Goal: Task Accomplishment & Management: Use online tool/utility

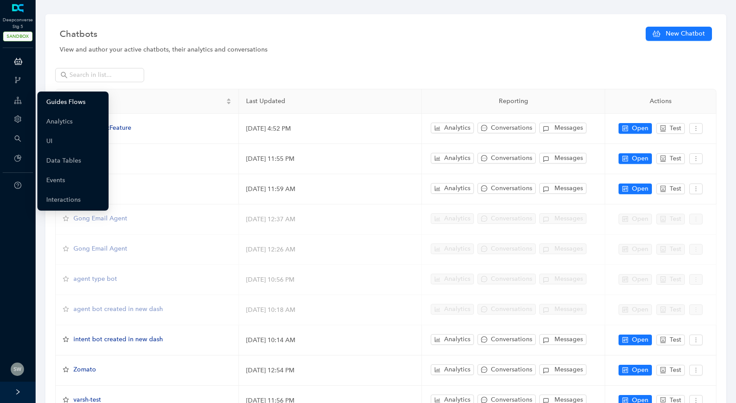
click at [52, 99] on link "Guides Flows" at bounding box center [65, 102] width 39 height 18
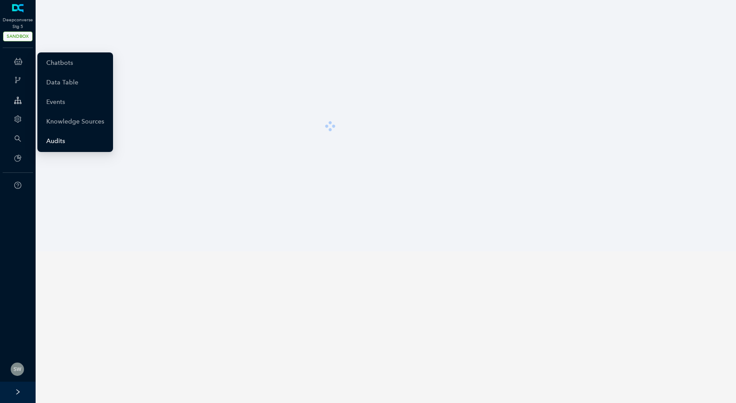
click at [61, 143] on link "Audits" at bounding box center [55, 142] width 19 height 18
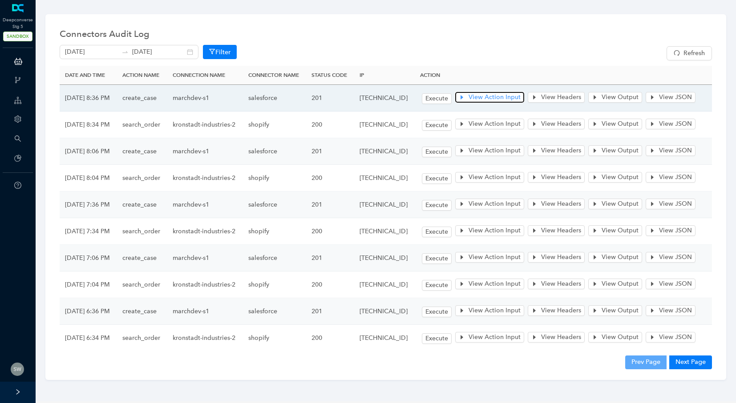
click at [488, 103] on button "View Action Input" at bounding box center [489, 97] width 69 height 11
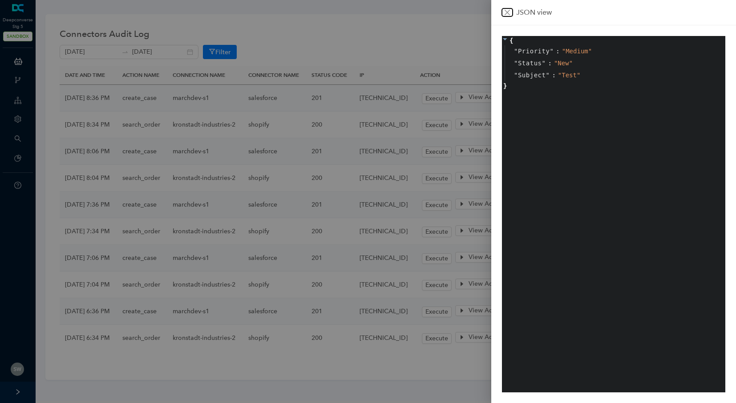
click at [506, 11] on icon "close" at bounding box center [506, 12] width 7 height 7
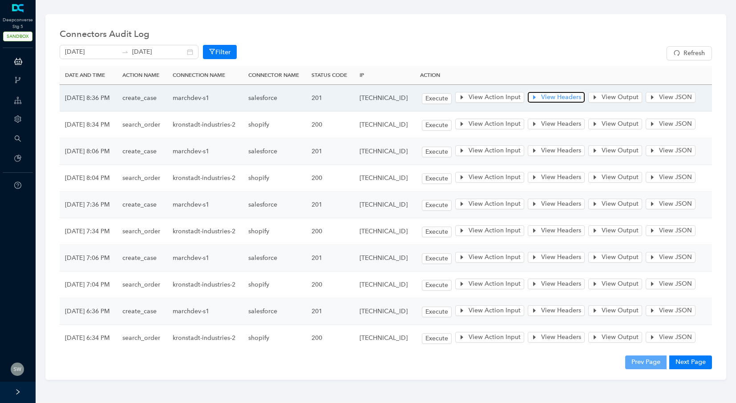
click at [571, 102] on span "View Headers" at bounding box center [561, 98] width 40 height 10
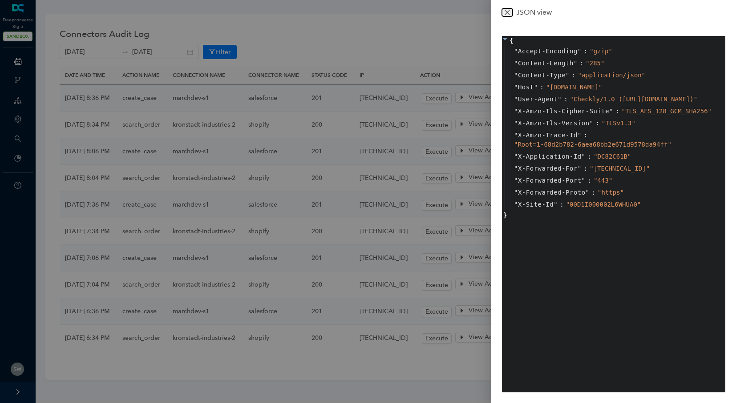
click at [510, 12] on icon "close" at bounding box center [506, 12] width 7 height 7
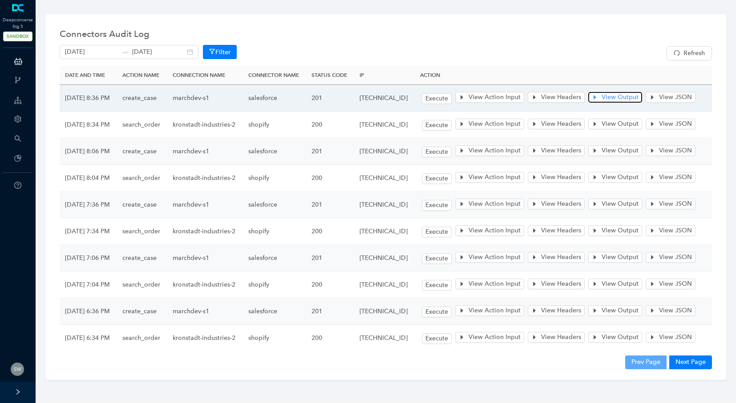
click at [624, 102] on span "View Output" at bounding box center [619, 98] width 37 height 10
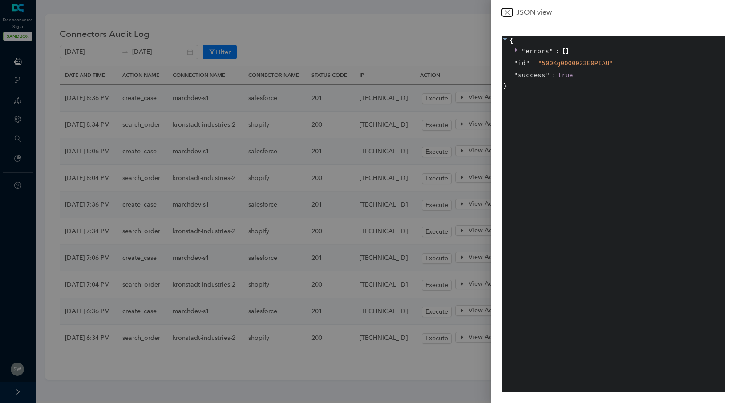
click at [504, 12] on icon "close" at bounding box center [506, 12] width 7 height 7
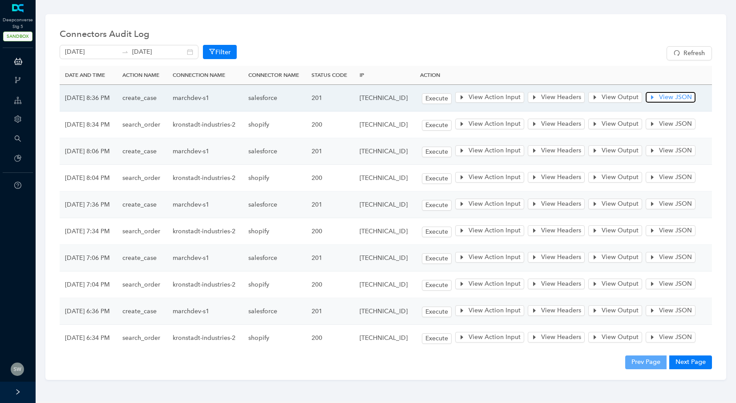
click at [659, 102] on span "View JSON" at bounding box center [675, 98] width 33 height 10
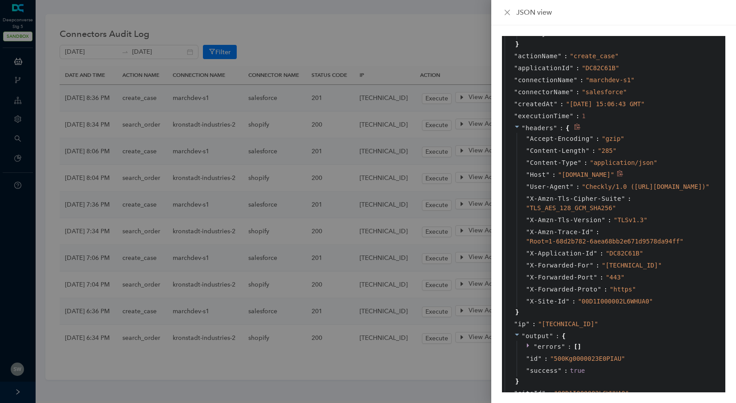
scroll to position [102, 0]
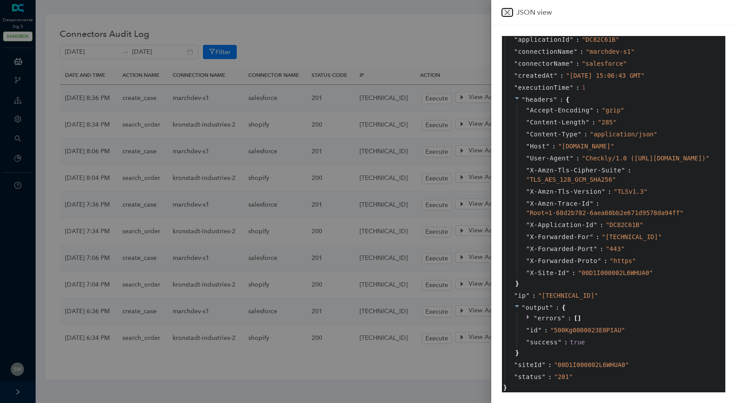
click at [510, 14] on icon "close" at bounding box center [506, 12] width 7 height 7
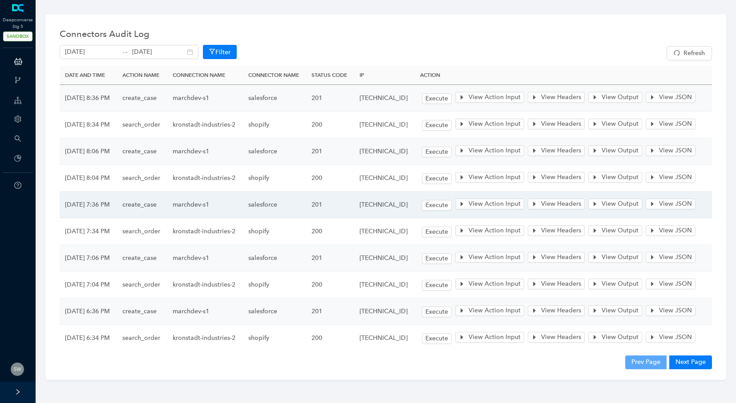
scroll to position [0, 0]
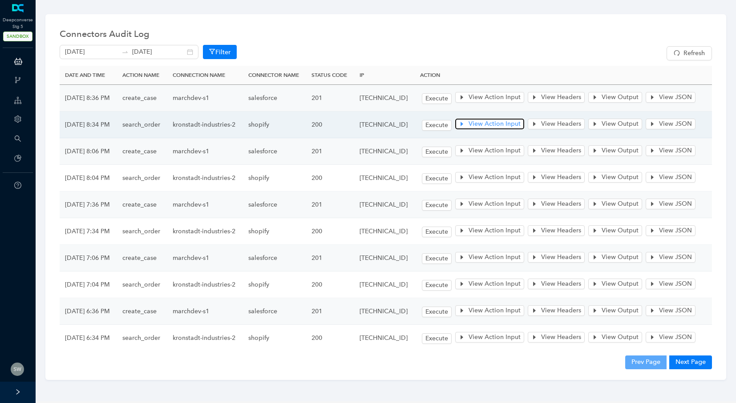
click at [520, 129] on span "View Action Input" at bounding box center [494, 124] width 52 height 10
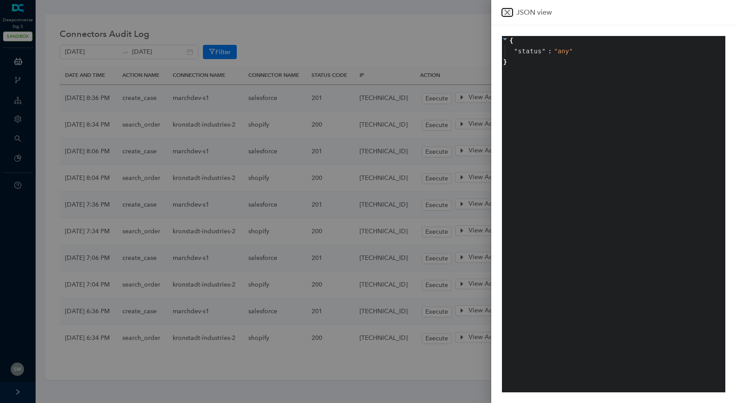
click at [504, 12] on icon "close" at bounding box center [506, 12] width 7 height 7
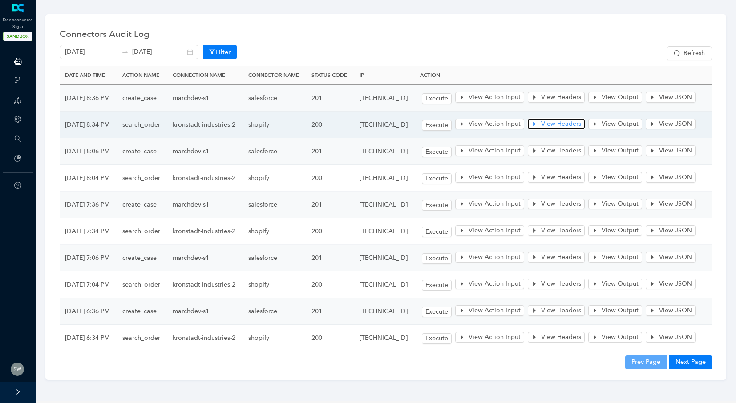
click at [564, 129] on span "View Headers" at bounding box center [561, 124] width 40 height 10
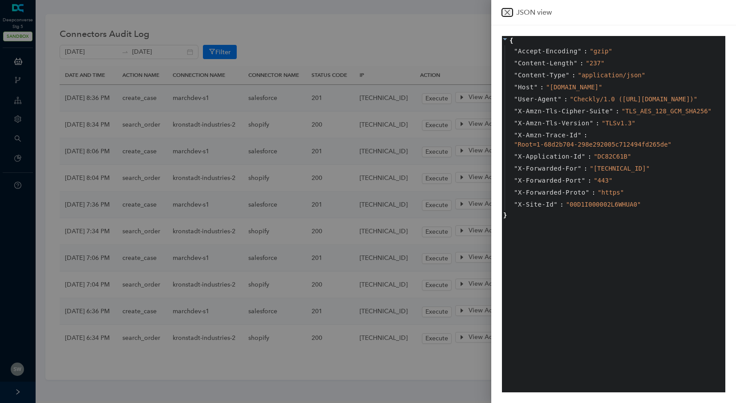
click at [509, 8] on button "Close" at bounding box center [507, 12] width 11 height 8
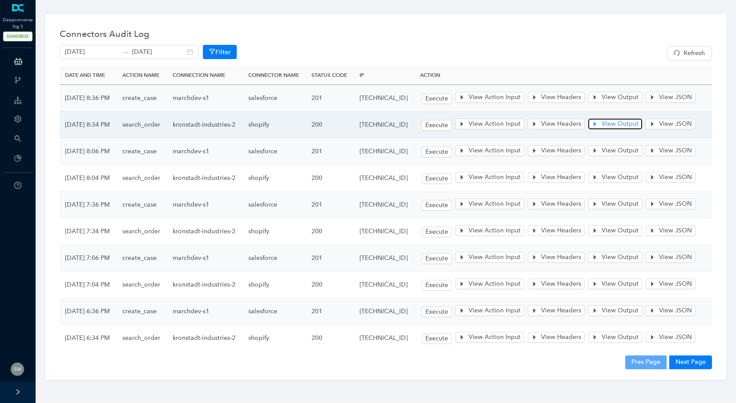
click at [635, 129] on span "View Output" at bounding box center [619, 124] width 37 height 10
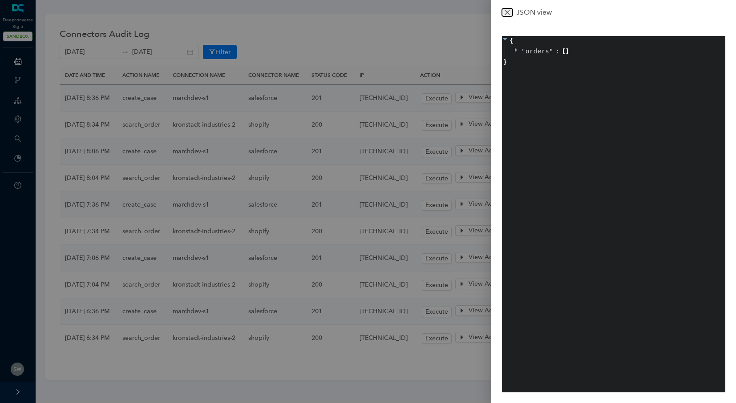
click at [509, 14] on icon "close" at bounding box center [506, 12] width 7 height 7
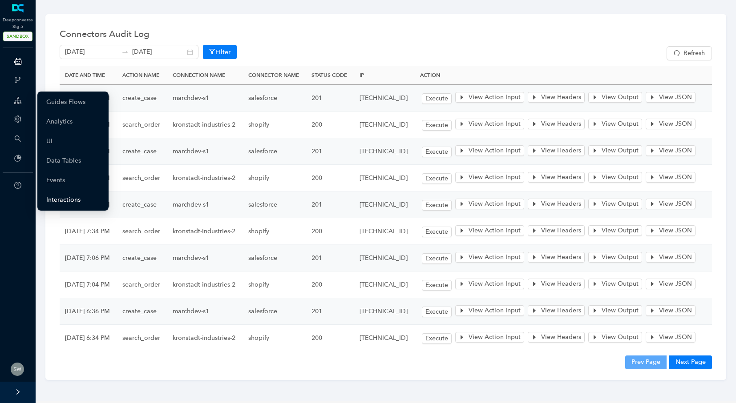
click at [70, 203] on link "Interactions" at bounding box center [63, 200] width 34 height 18
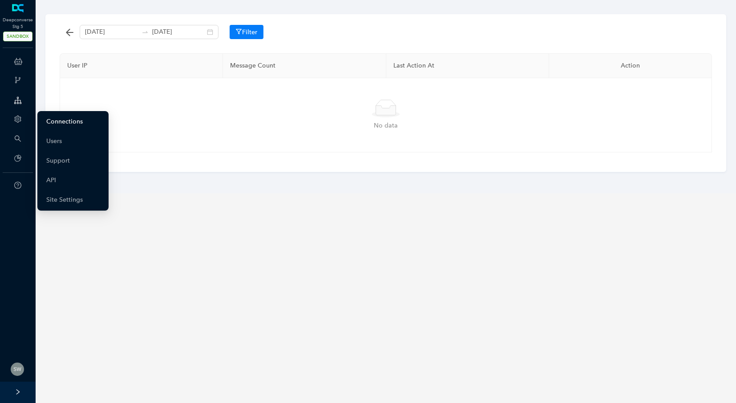
click at [78, 121] on link "Connections" at bounding box center [64, 122] width 36 height 18
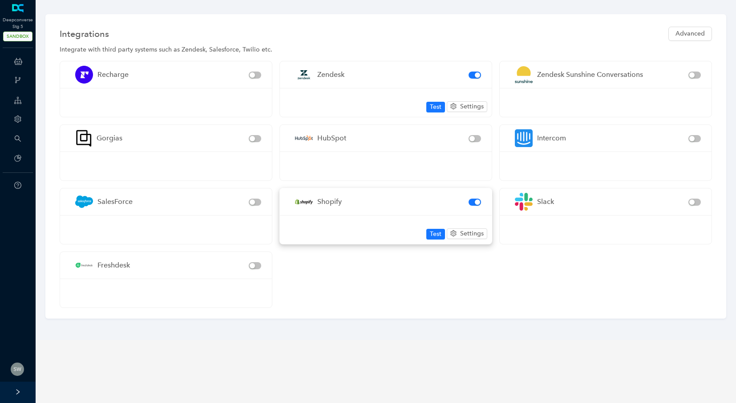
click at [338, 217] on div "Test Settings" at bounding box center [386, 229] width 212 height 29
click at [470, 233] on span "Settings" at bounding box center [472, 234] width 24 height 10
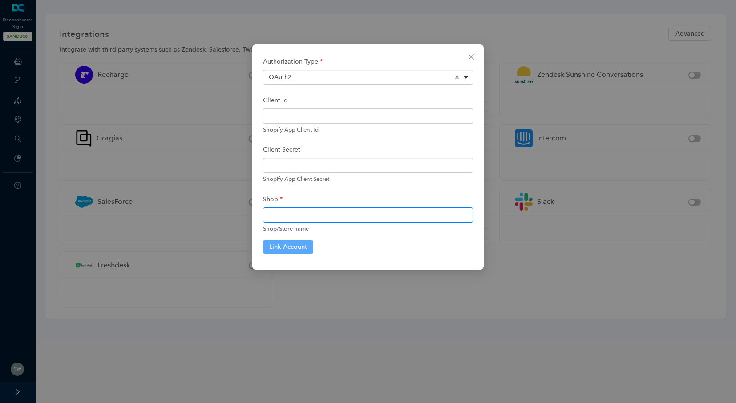
click at [303, 217] on input "text" at bounding box center [368, 215] width 210 height 15
click at [306, 121] on input "text" at bounding box center [368, 116] width 210 height 15
click at [471, 52] on button "Close" at bounding box center [471, 57] width 14 height 14
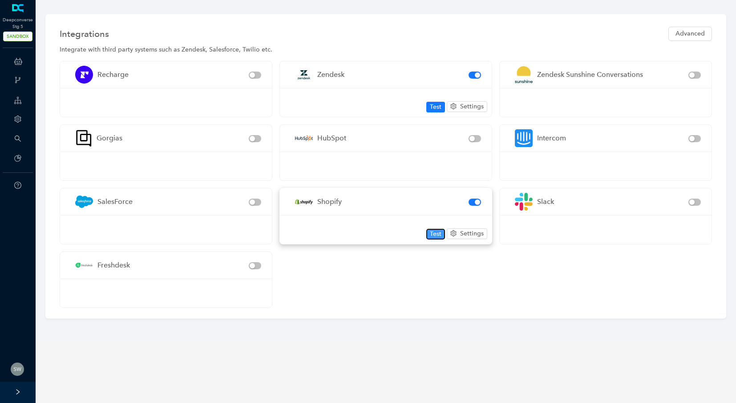
click at [434, 233] on span "Test" at bounding box center [436, 234] width 12 height 10
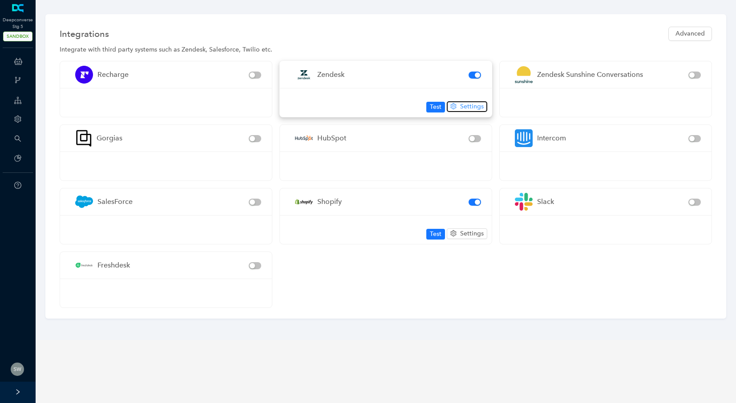
click at [458, 108] on button "Settings" at bounding box center [467, 106] width 40 height 11
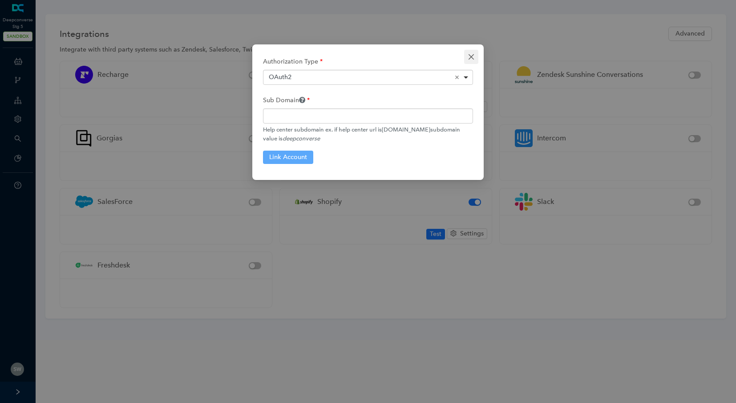
click at [465, 57] on span "Close" at bounding box center [471, 56] width 14 height 7
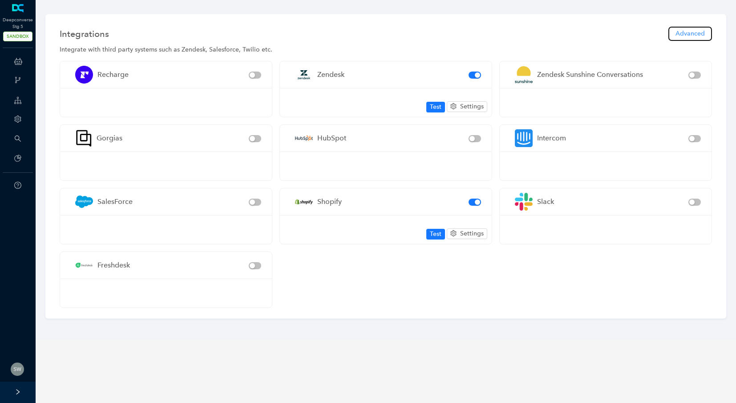
click at [699, 34] on span "Advanced" at bounding box center [689, 34] width 29 height 10
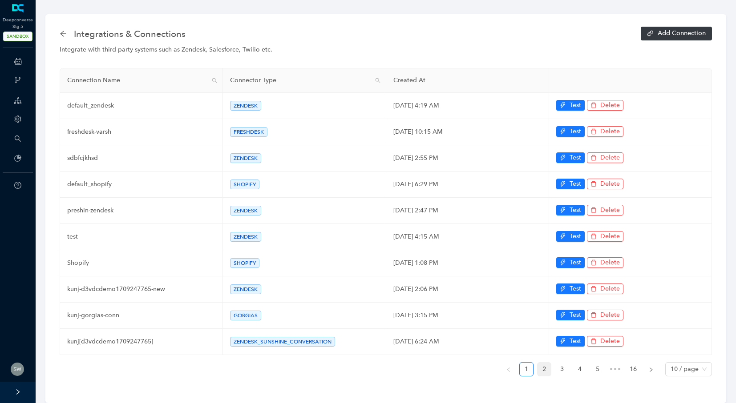
click at [538, 367] on link "2" at bounding box center [543, 369] width 13 height 13
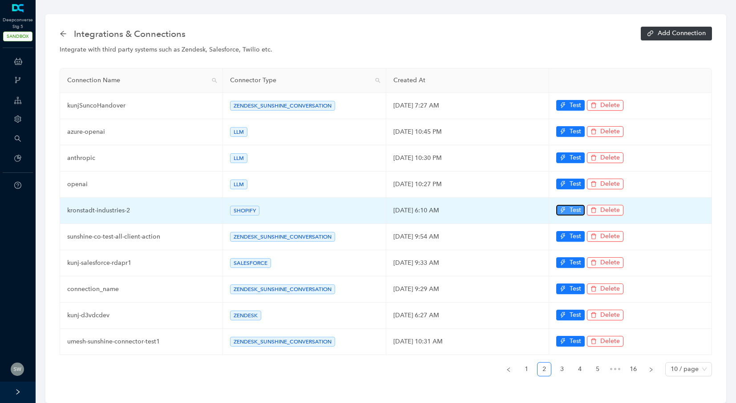
click at [566, 209] on button "Test" at bounding box center [570, 210] width 28 height 11
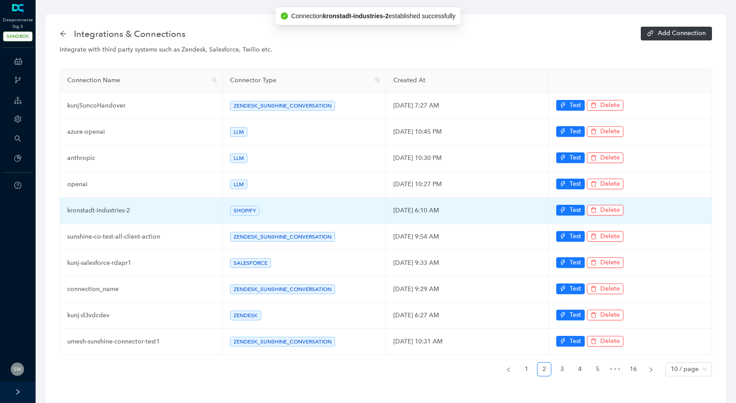
click at [68, 207] on td "kronstadt-industries-2" at bounding box center [141, 211] width 163 height 26
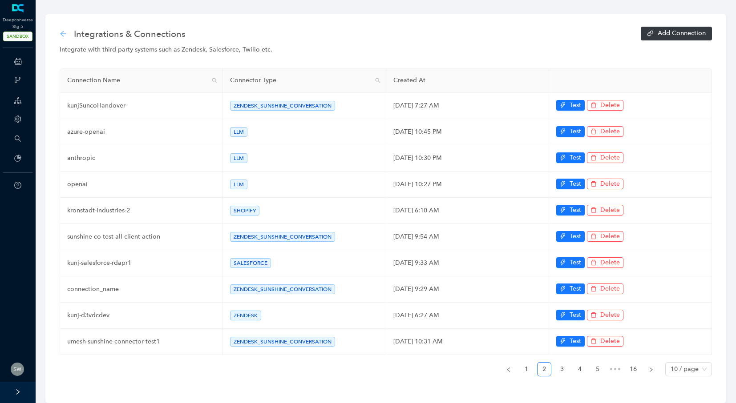
click at [61, 35] on icon "arrow-left" at bounding box center [63, 33] width 7 height 7
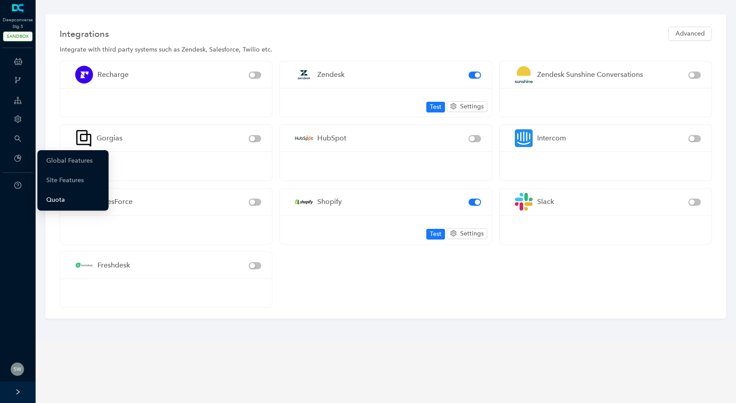
click at [57, 198] on link "Quota" at bounding box center [55, 200] width 19 height 18
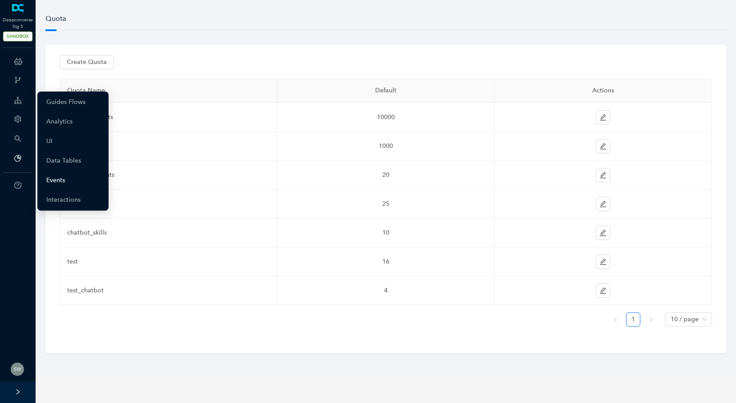
click at [51, 181] on link "Events" at bounding box center [55, 181] width 19 height 18
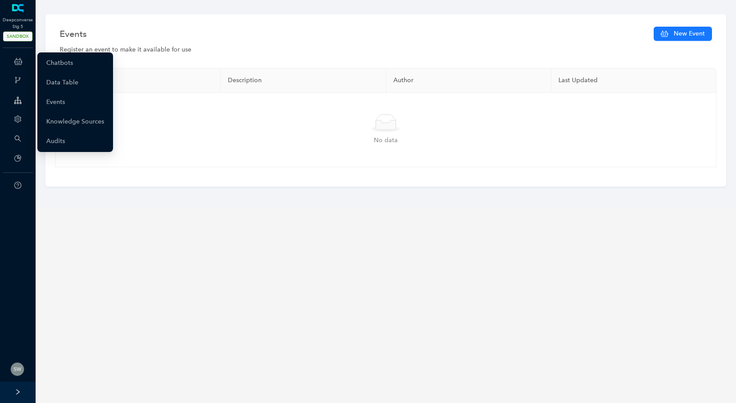
click at [23, 63] on div "ChatBots & Ticket Automations" at bounding box center [18, 61] width 32 height 18
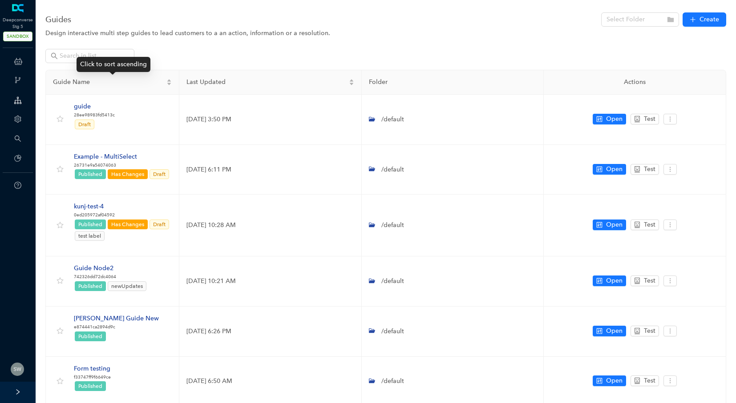
drag, startPoint x: 149, startPoint y: 71, endPoint x: 145, endPoint y: 70, distance: 4.5
click at [149, 77] on div "Guide Name" at bounding box center [112, 82] width 119 height 10
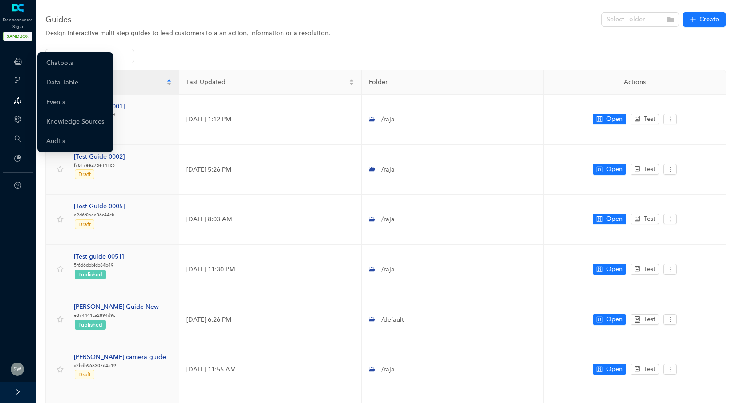
click at [22, 64] on div "ChatBots & Ticket Automations" at bounding box center [18, 61] width 32 height 18
click at [73, 62] on link "Chatbots" at bounding box center [59, 63] width 27 height 18
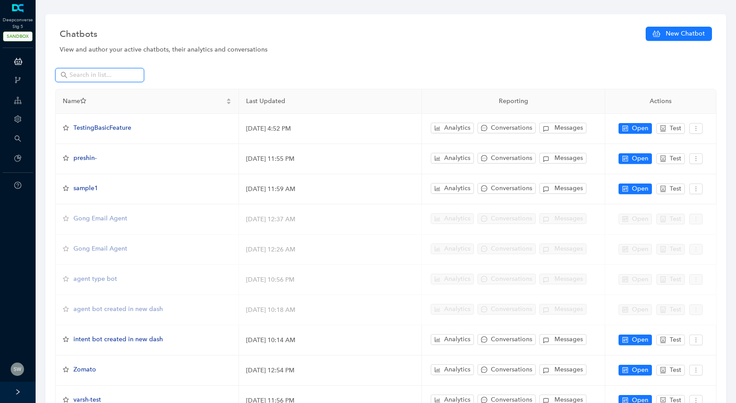
click at [82, 74] on input "text" at bounding box center [100, 75] width 62 height 10
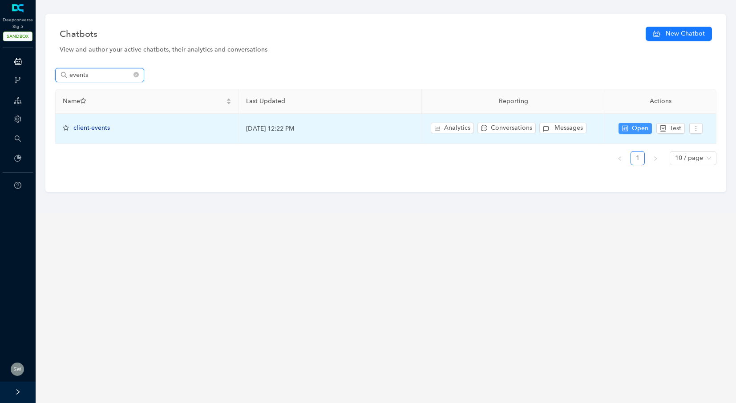
type input "events"
click at [644, 130] on span "Open" at bounding box center [640, 129] width 16 height 10
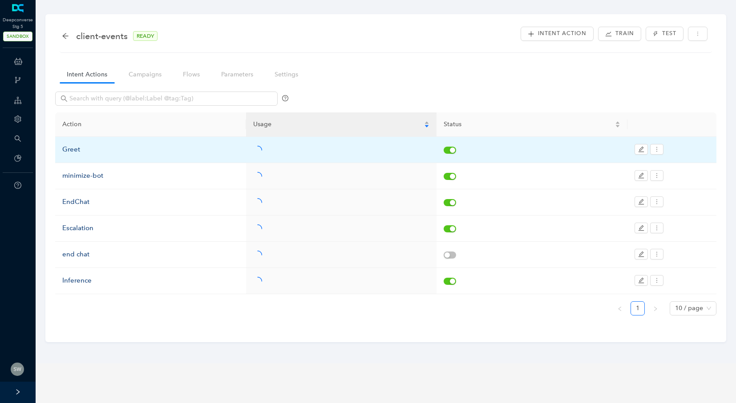
click at [68, 148] on div "Greet" at bounding box center [150, 150] width 177 height 11
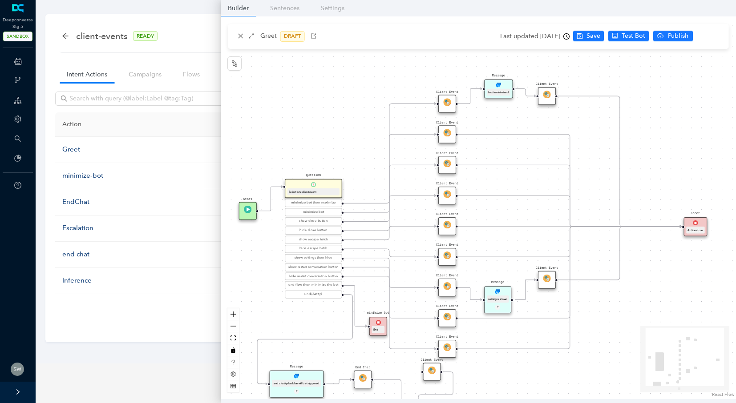
drag, startPoint x: 330, startPoint y: 85, endPoint x: 324, endPoint y: 131, distance: 45.7
click at [324, 131] on div "Client Event Client Event Message bot is minimized Client Event Client Event Cl…" at bounding box center [478, 207] width 515 height 383
click at [450, 103] on img at bounding box center [447, 102] width 8 height 8
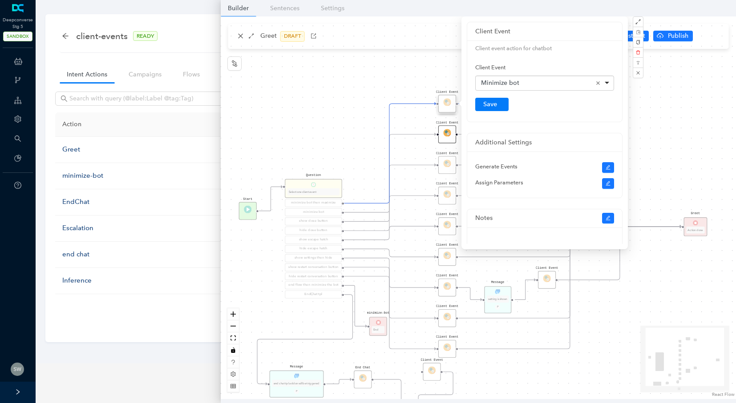
click at [449, 133] on div "Client Event" at bounding box center [447, 134] width 18 height 18
click at [448, 163] on div "Client Event" at bounding box center [447, 165] width 18 height 18
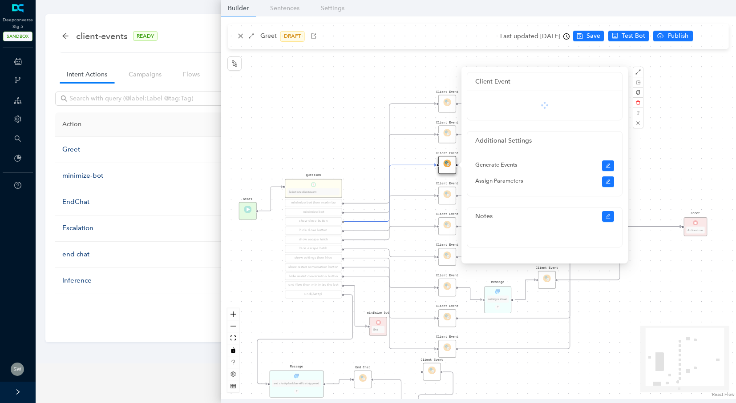
click at [330, 139] on div "Client Event Client Event Message bot is minimized Client Event Client Event Cl…" at bounding box center [478, 207] width 515 height 383
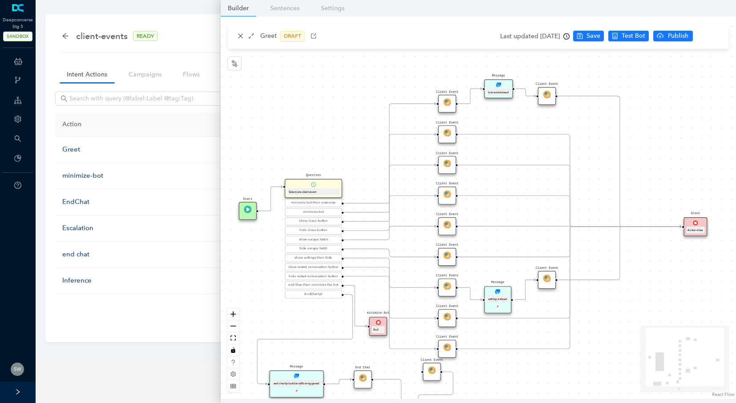
click at [316, 207] on div "minimize bot then maximize minimize bot show close button hide close button sho…" at bounding box center [313, 249] width 57 height 100
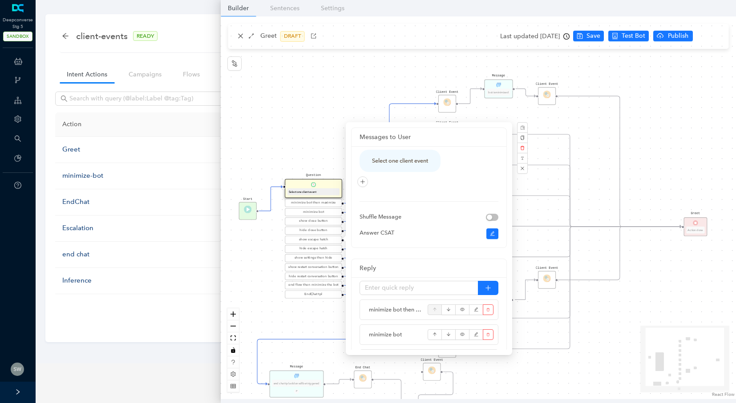
click at [314, 217] on div "show close button" at bounding box center [313, 221] width 57 height 8
click at [310, 149] on div "Client Event Client Event Message bot is minimized Client Event Client Event Cl…" at bounding box center [478, 207] width 515 height 383
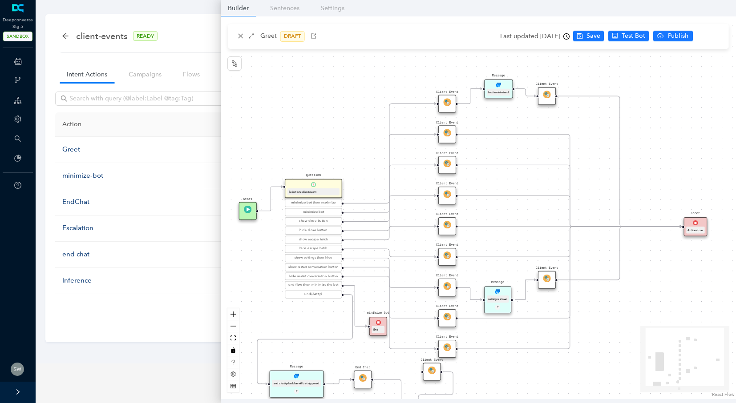
click at [441, 167] on div "Client Event" at bounding box center [447, 165] width 18 height 18
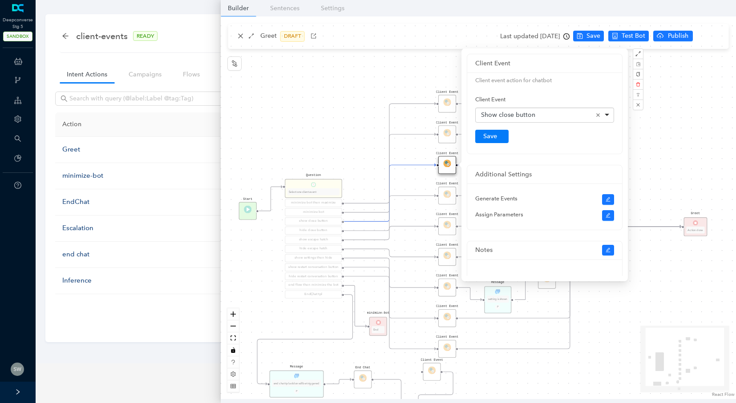
click at [447, 200] on div "Client Event" at bounding box center [447, 196] width 18 height 18
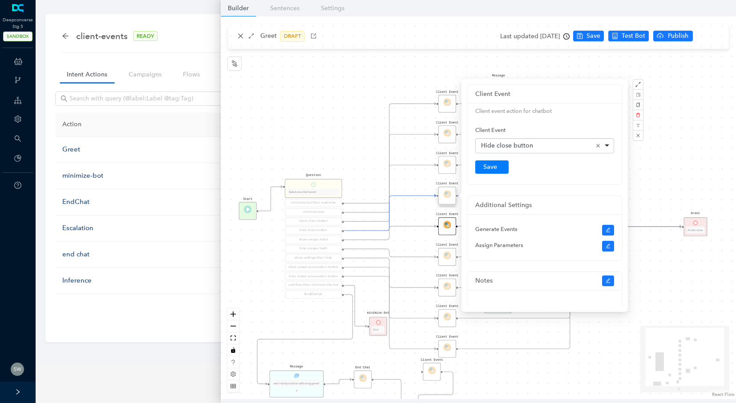
click at [448, 229] on div "Client Event" at bounding box center [447, 226] width 18 height 18
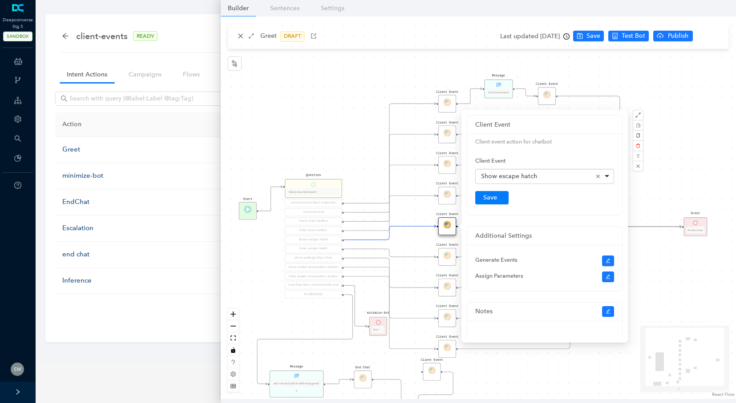
click at [329, 133] on div "Client Event Client Event Message bot is minimized Client Event Client Event Cl…" at bounding box center [478, 207] width 515 height 383
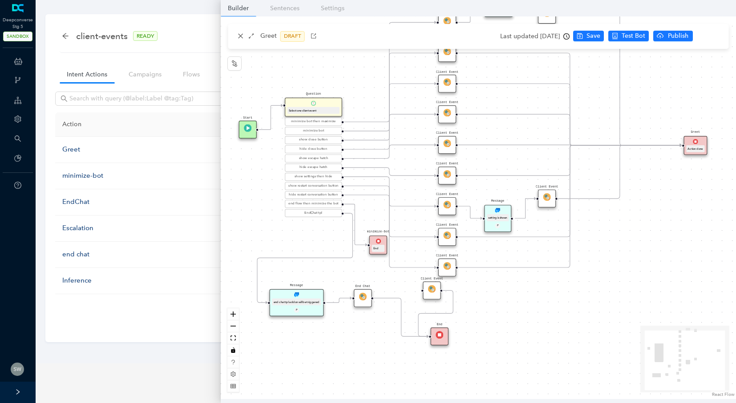
click at [549, 202] on div "Client Event" at bounding box center [547, 199] width 18 height 18
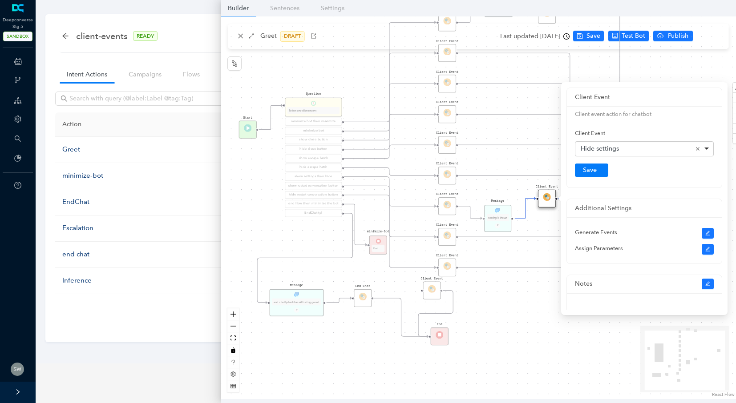
click at [516, 104] on div "Client Event Client Event Message bot is minimized Client Event Client Event Cl…" at bounding box center [478, 207] width 515 height 383
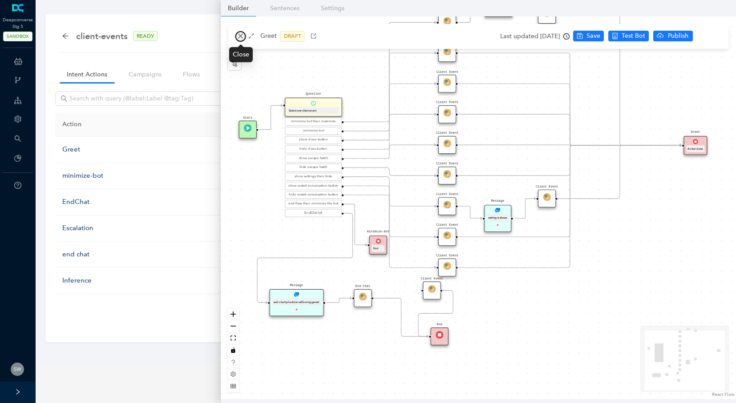
click at [243, 37] on icon "close" at bounding box center [240, 36] width 6 height 6
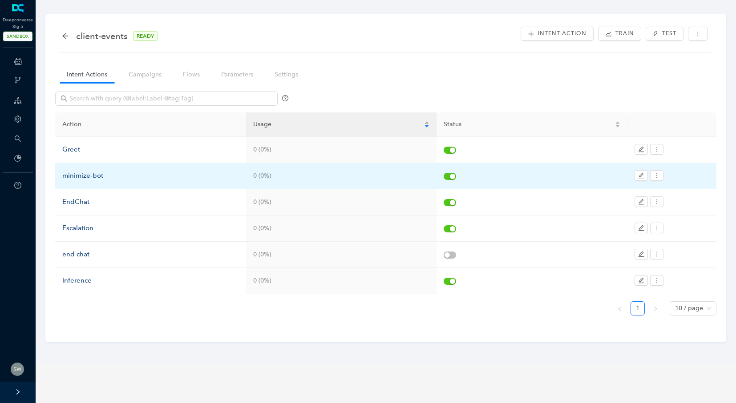
click at [90, 177] on div "minimize-bot" at bounding box center [150, 176] width 177 height 11
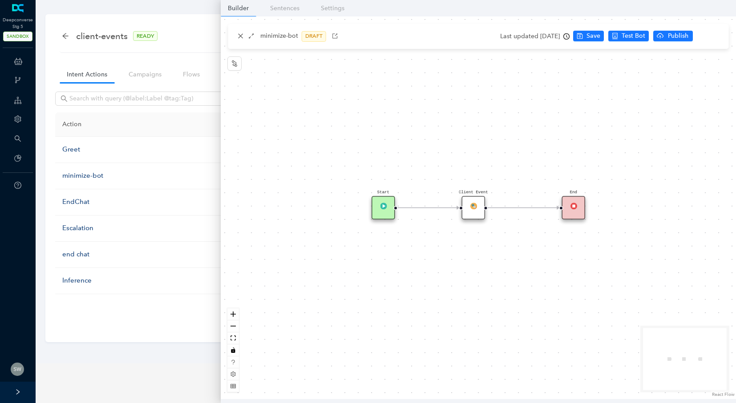
click at [478, 207] on div "Client Event" at bounding box center [474, 208] width 24 height 24
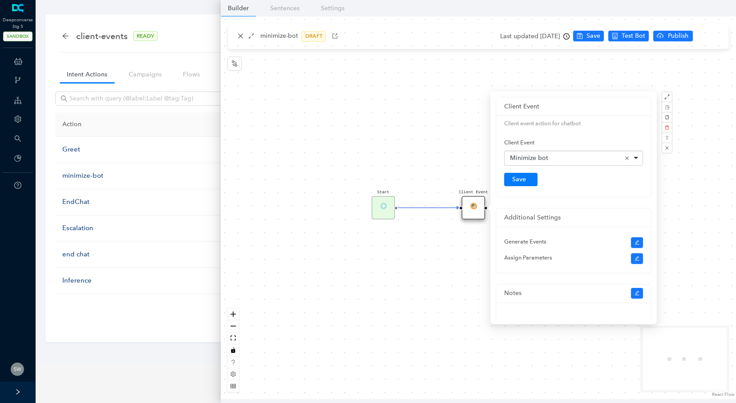
click at [386, 108] on div "Start End Client Event" at bounding box center [478, 207] width 515 height 383
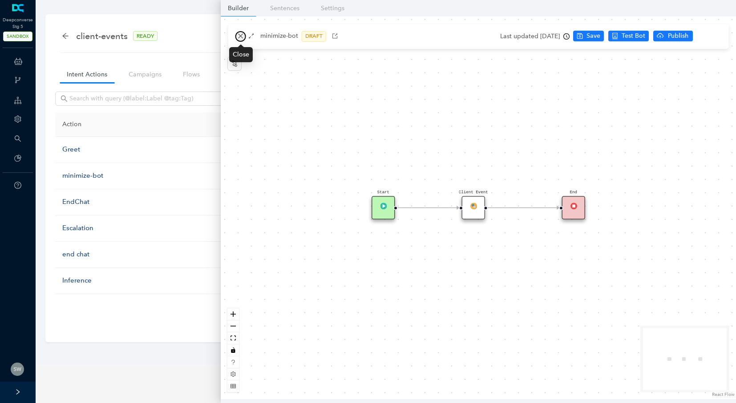
click at [240, 38] on icon "close" at bounding box center [240, 36] width 6 height 6
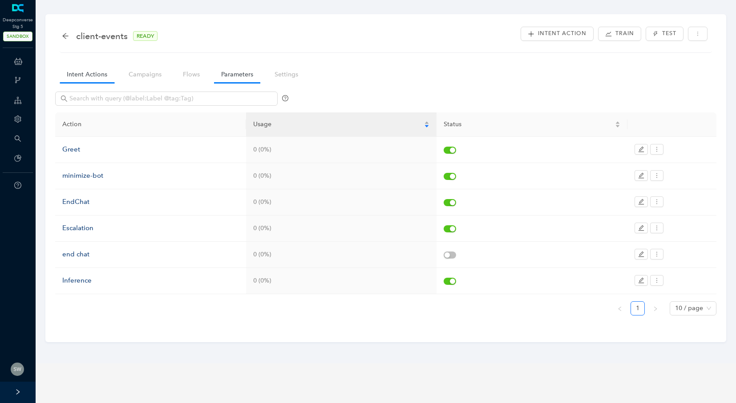
click at [245, 71] on link "Parameters" at bounding box center [237, 74] width 46 height 16
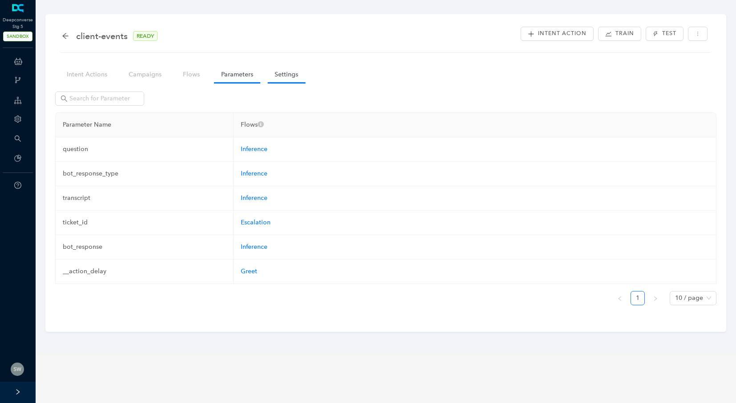
click at [285, 74] on link "Settings" at bounding box center [286, 74] width 38 height 16
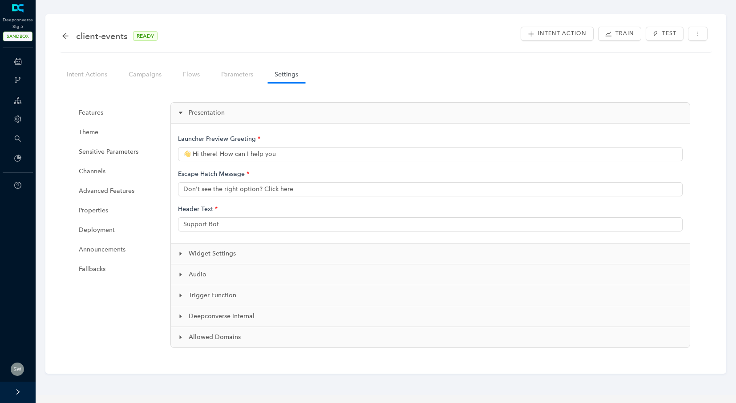
type input "👋 Hi there! How can I help you?"
click at [60, 28] on div "client-events READY Intent Action Train Test" at bounding box center [386, 39] width 652 height 28
click at [60, 36] on div "client-events READY Intent Action Train Test" at bounding box center [386, 39] width 652 height 28
click at [64, 35] on icon "arrow-left" at bounding box center [65, 36] width 6 height 6
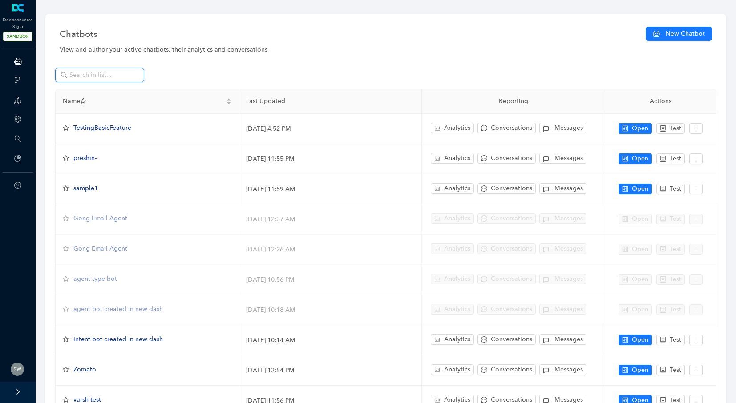
click at [94, 75] on input "text" at bounding box center [100, 75] width 62 height 10
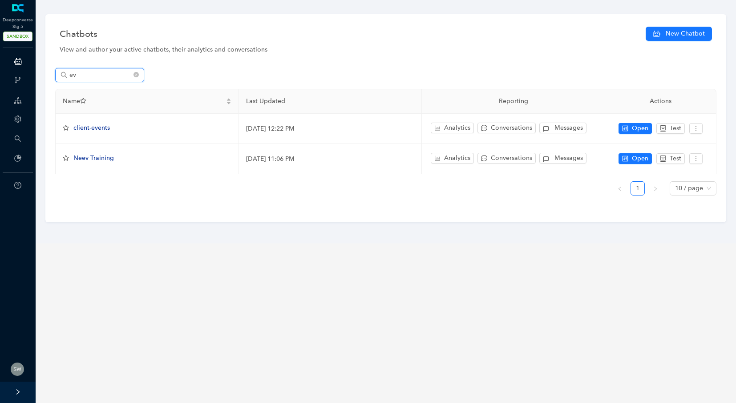
type input "e"
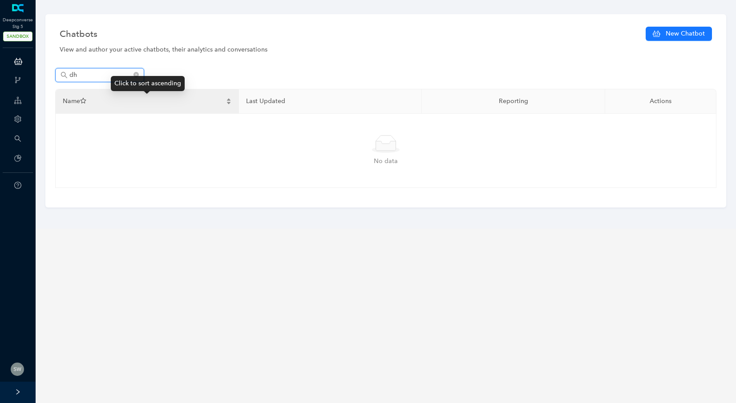
type input "d"
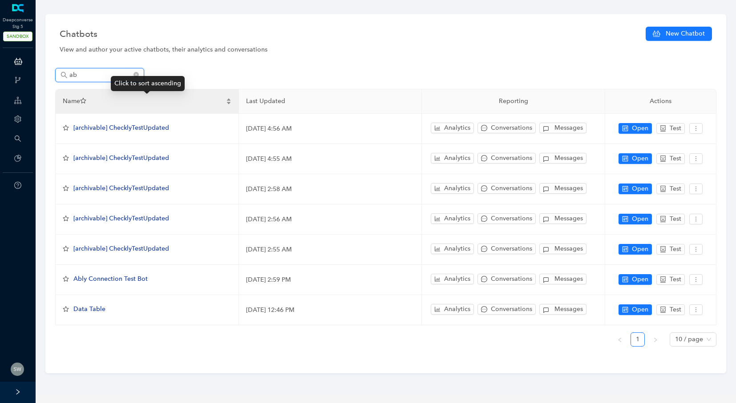
type input "a"
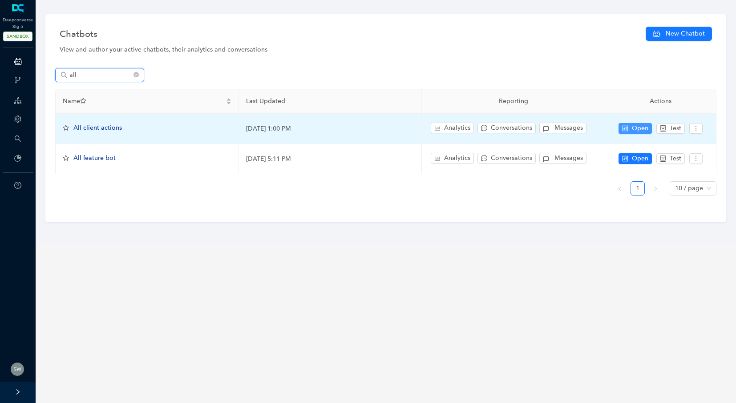
type input "all"
click at [634, 125] on span "Open" at bounding box center [640, 129] width 16 height 10
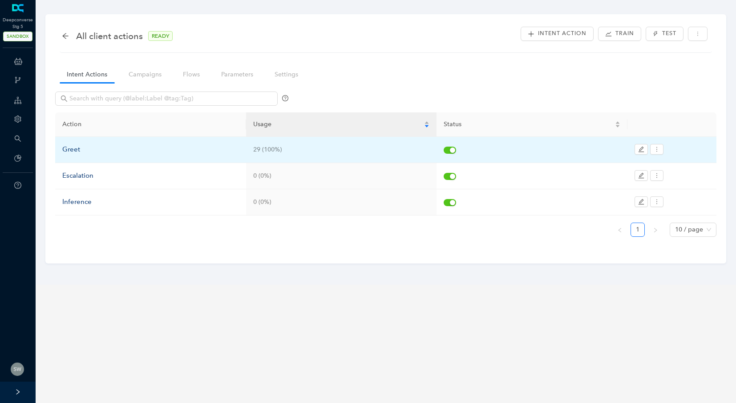
click at [77, 153] on div "Greet" at bounding box center [150, 150] width 177 height 11
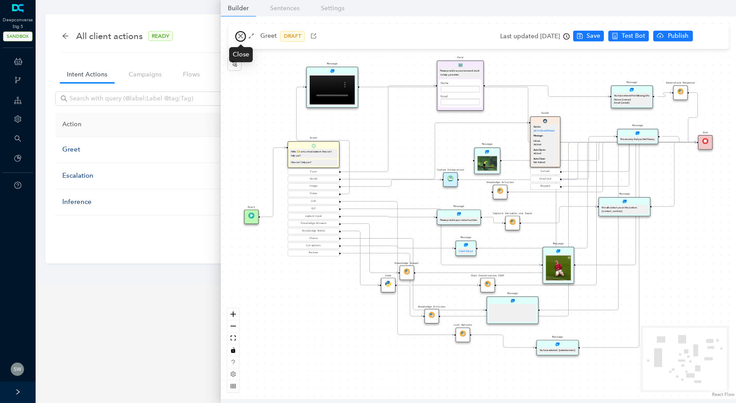
click at [237, 40] on button "button" at bounding box center [240, 36] width 11 height 11
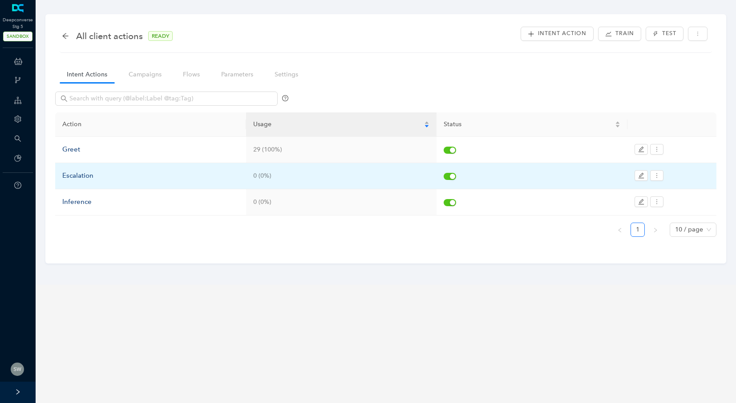
click at [65, 171] on div "Escalation" at bounding box center [150, 176] width 177 height 11
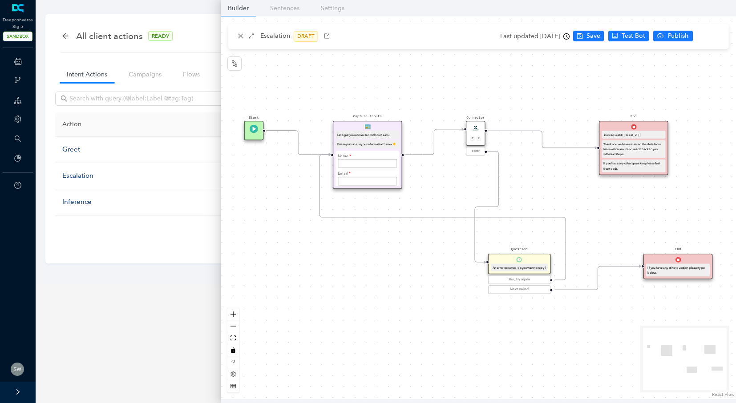
click at [479, 133] on div "Connector P E" at bounding box center [476, 133] width 20 height 25
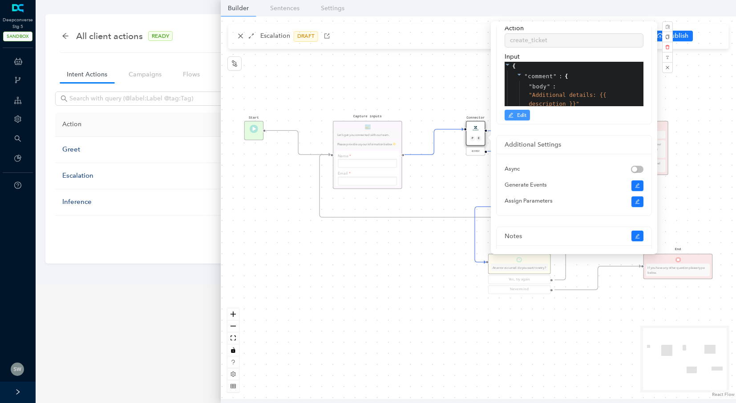
scroll to position [112, 0]
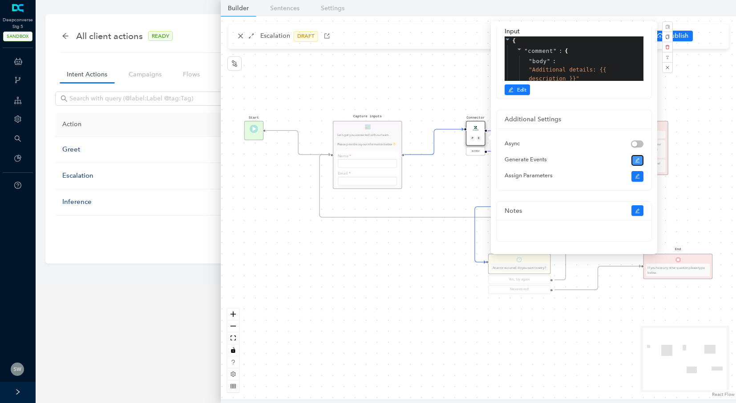
click at [636, 162] on icon "edit" at bounding box center [637, 160] width 4 height 4
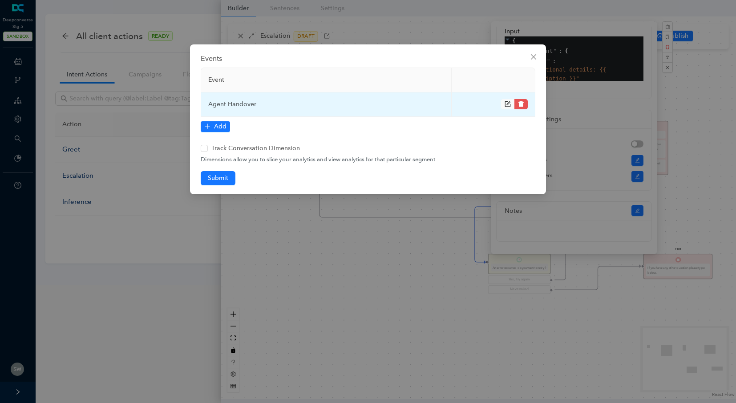
click at [510, 103] on icon "form" at bounding box center [507, 104] width 6 height 6
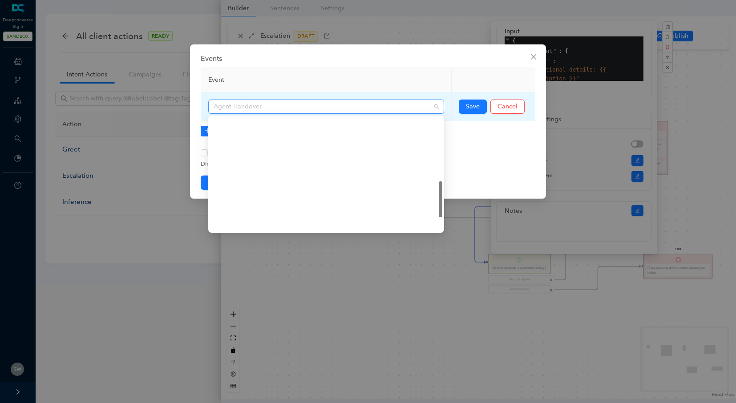
click at [286, 104] on span "Agent Handover" at bounding box center [325, 106] width 225 height 13
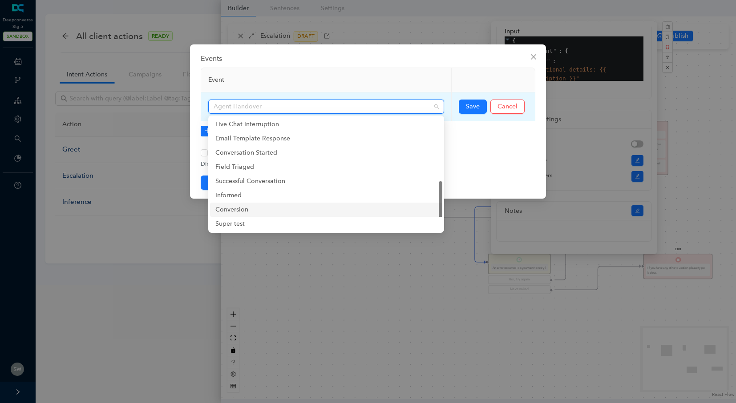
scroll to position [242, 0]
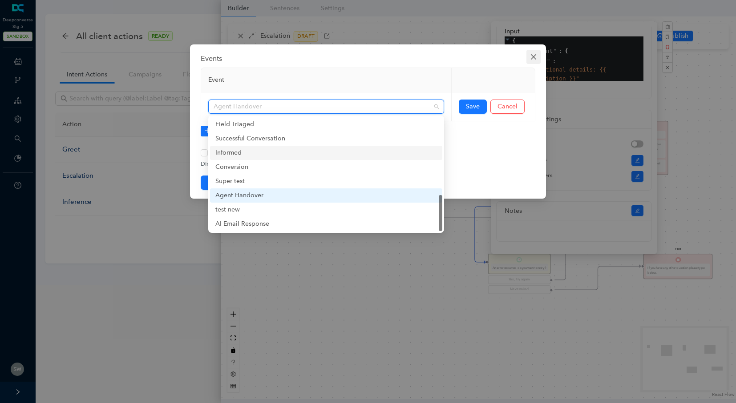
click at [531, 55] on icon "close" at bounding box center [533, 56] width 5 height 5
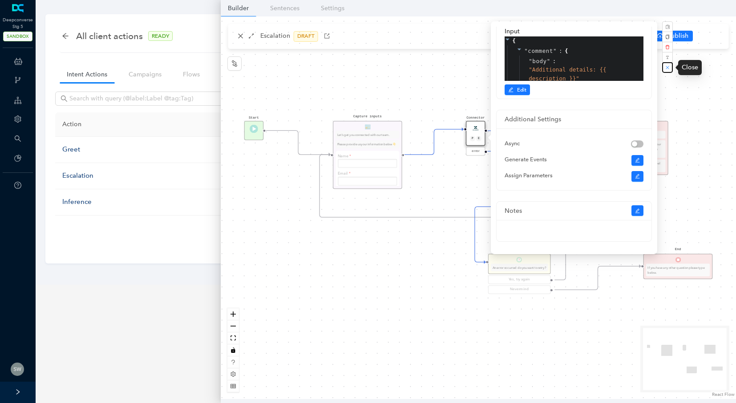
click at [669, 71] on button "button" at bounding box center [667, 67] width 11 height 11
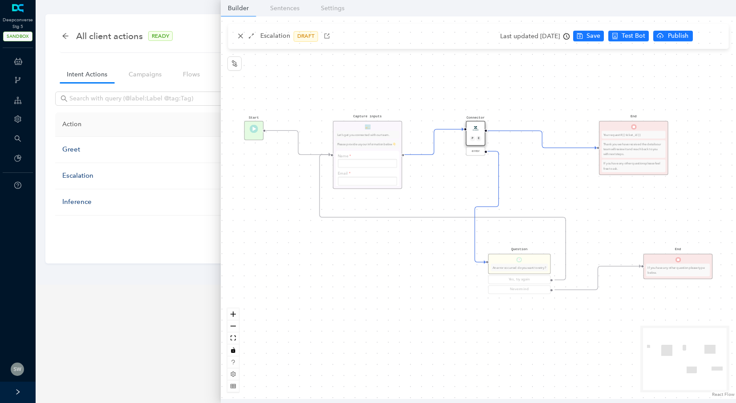
scroll to position [0, 0]
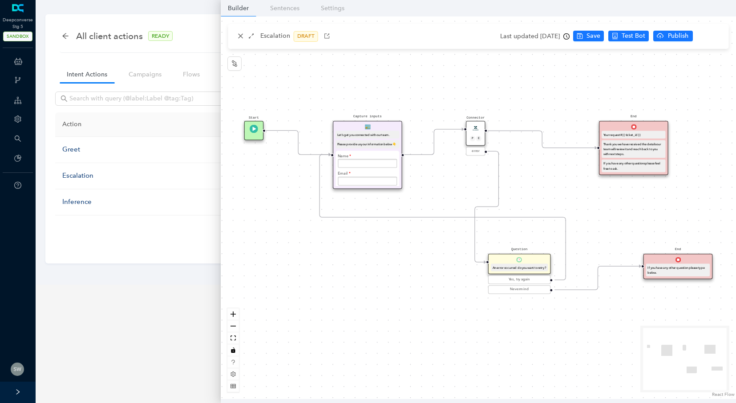
click at [472, 133] on div "Connector P E" at bounding box center [476, 133] width 20 height 25
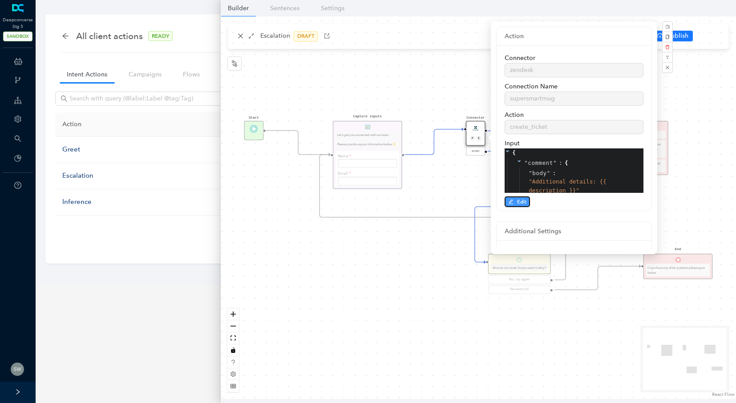
click at [510, 206] on button "Edit" at bounding box center [516, 202] width 25 height 11
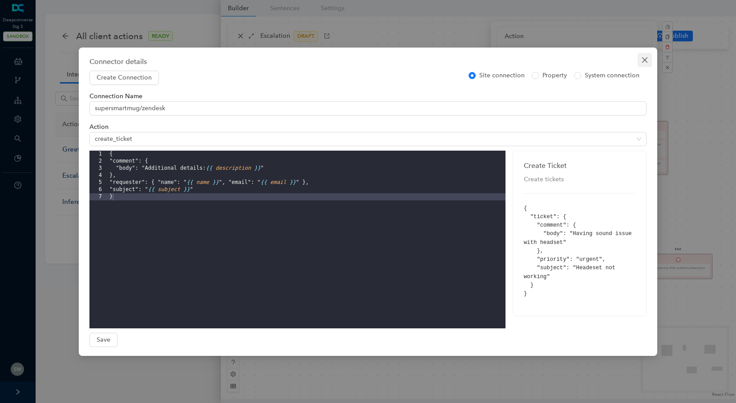
click at [642, 60] on icon "close" at bounding box center [644, 59] width 7 height 7
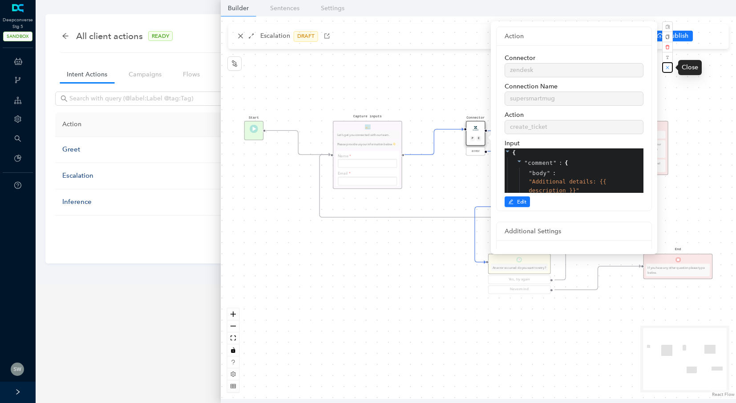
click at [665, 68] on icon "close" at bounding box center [667, 67] width 4 height 4
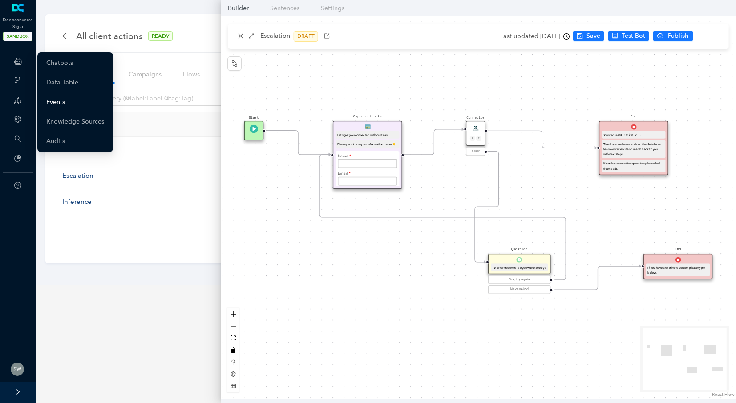
click at [60, 102] on link "Events" at bounding box center [55, 102] width 19 height 18
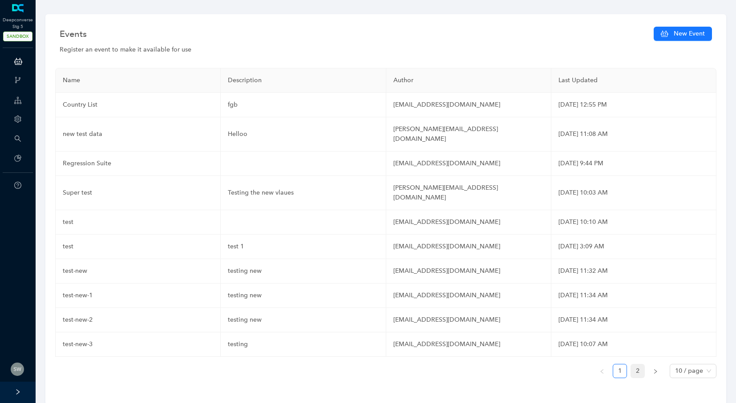
click at [639, 365] on link "2" at bounding box center [637, 371] width 13 height 13
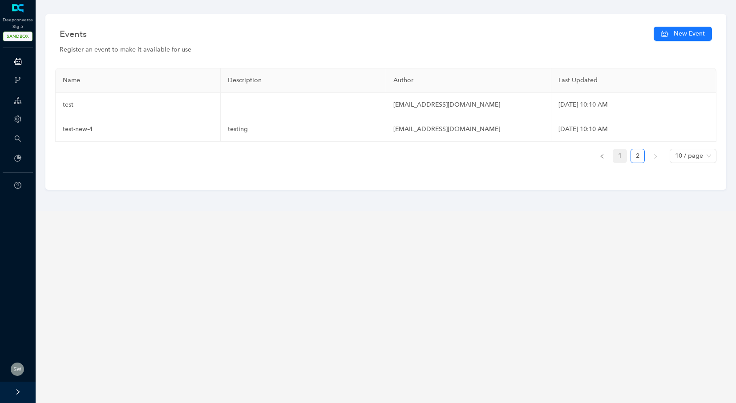
click at [621, 153] on link "1" at bounding box center [619, 155] width 13 height 13
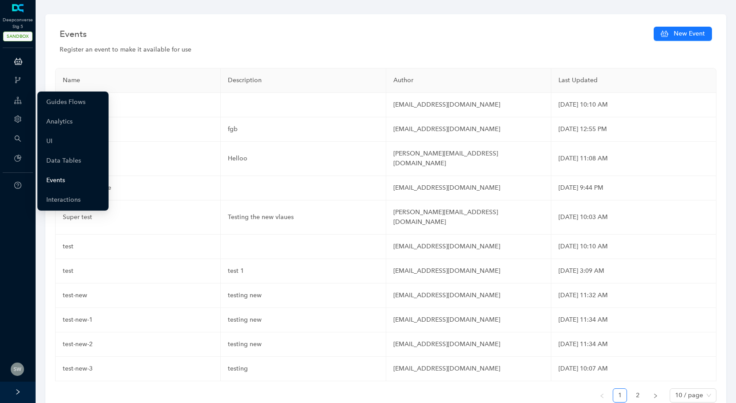
click at [57, 182] on link "Events" at bounding box center [55, 181] width 19 height 18
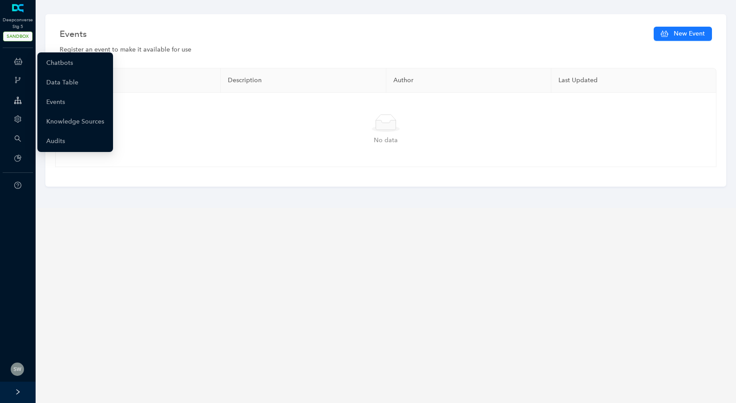
click at [14, 64] on icon at bounding box center [18, 61] width 8 height 18
click at [49, 62] on link "Chatbots" at bounding box center [59, 63] width 27 height 18
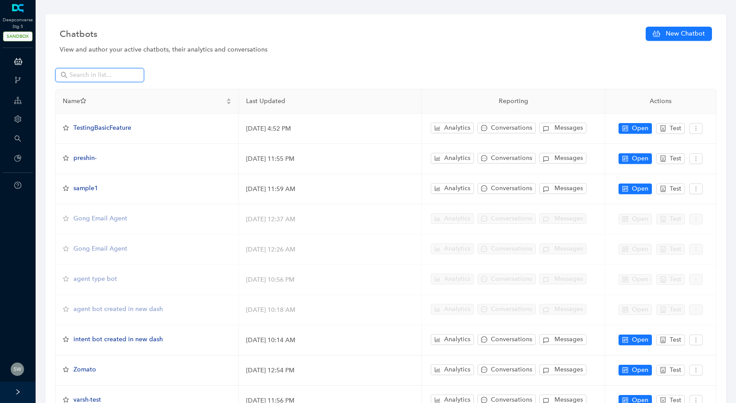
click at [97, 74] on input "text" at bounding box center [100, 75] width 62 height 10
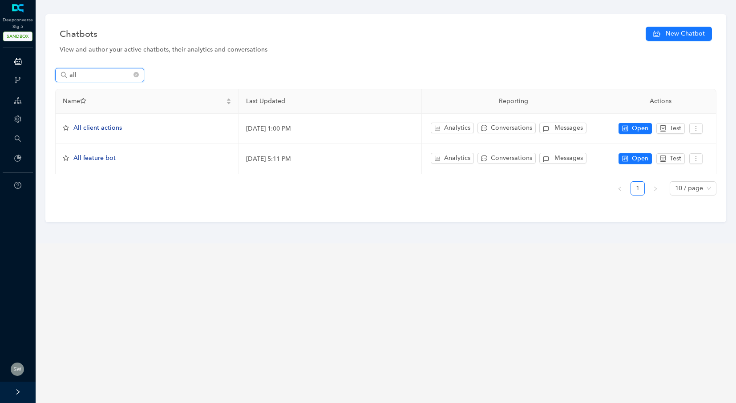
type input "all"
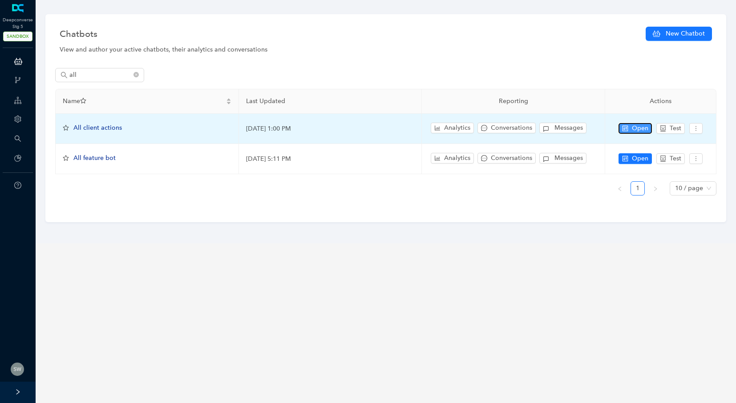
click at [642, 129] on span "Open" at bounding box center [640, 129] width 16 height 10
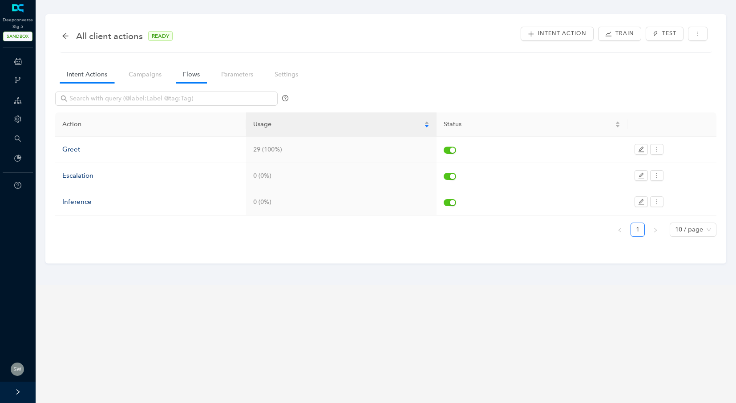
click at [200, 77] on link "Flows" at bounding box center [191, 74] width 31 height 16
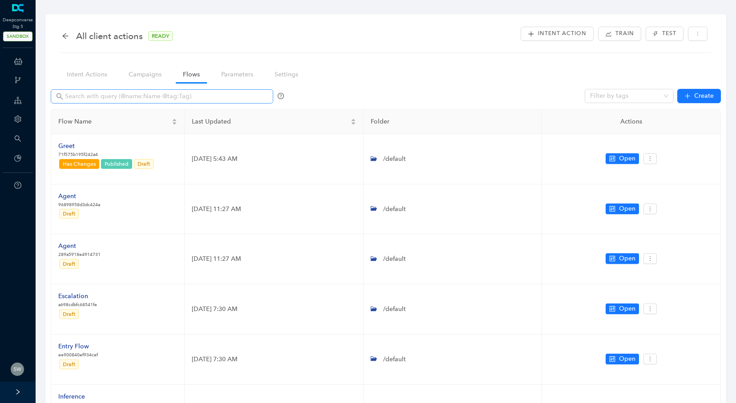
click at [140, 101] on span at bounding box center [162, 96] width 222 height 14
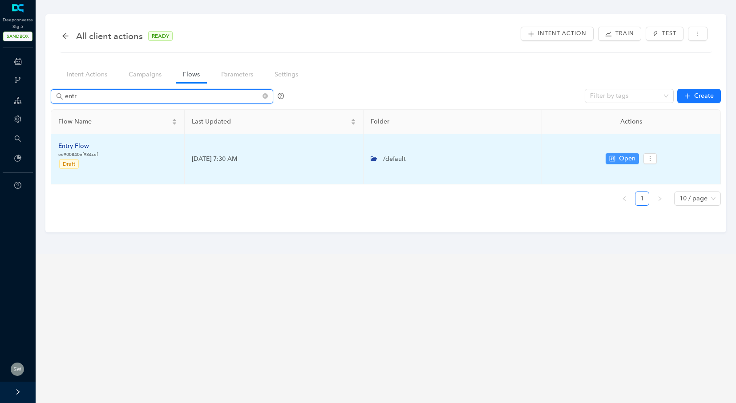
type input "entr"
click at [628, 160] on span "Open" at bounding box center [627, 159] width 16 height 10
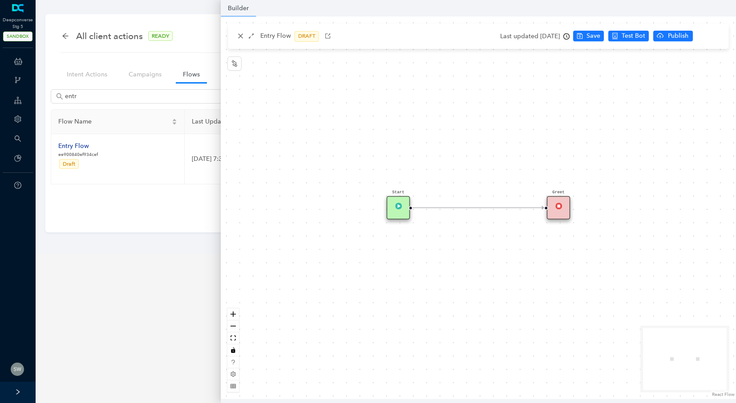
click at [559, 200] on div "Greet" at bounding box center [559, 208] width 24 height 24
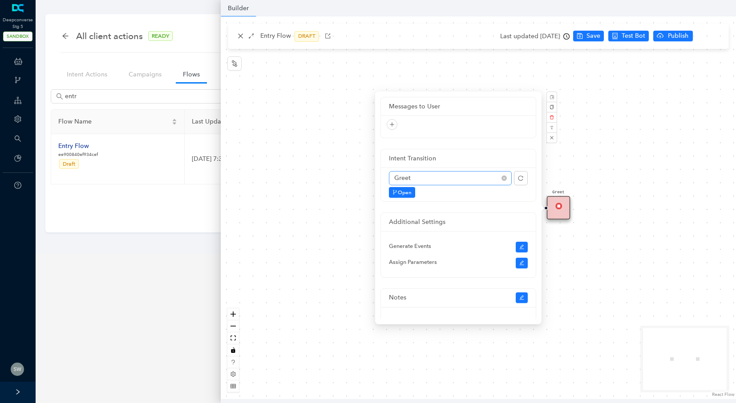
click at [447, 185] on span "Greet" at bounding box center [450, 178] width 112 height 13
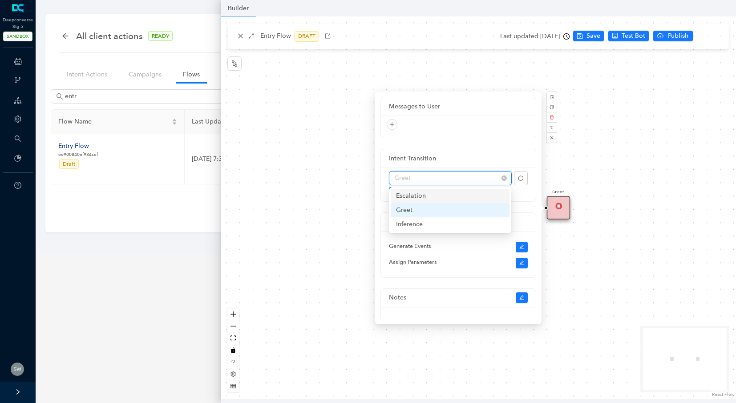
click at [428, 199] on div "Escalation" at bounding box center [450, 196] width 108 height 10
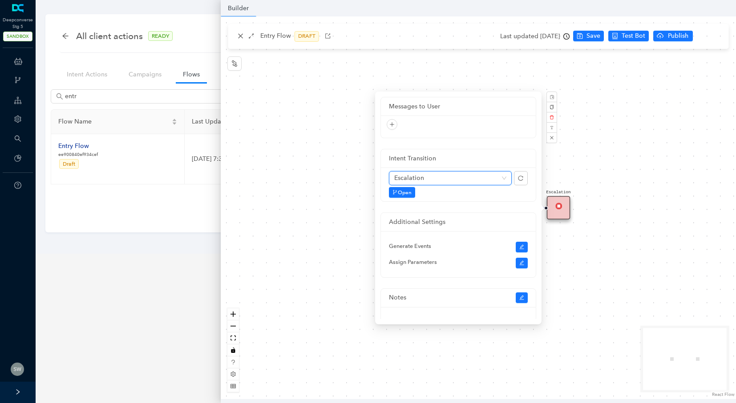
drag, startPoint x: 608, startPoint y: 126, endPoint x: 616, endPoint y: 62, distance: 64.5
click at [608, 126] on div "Start Escalation" at bounding box center [478, 207] width 515 height 383
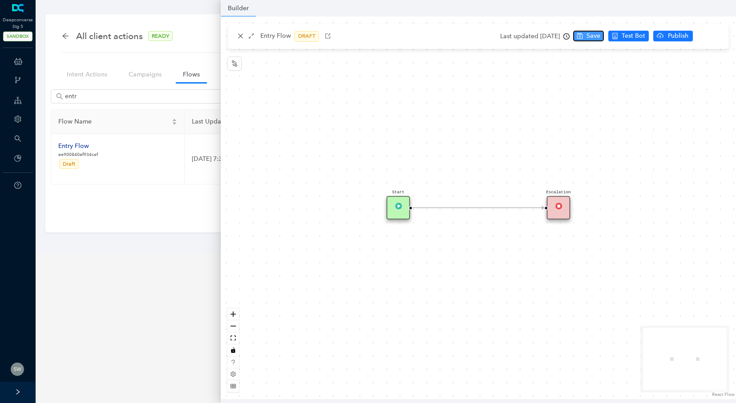
click at [600, 39] on span "Save" at bounding box center [593, 36] width 14 height 10
click at [693, 38] on icon "cloud-upload" at bounding box center [694, 35] width 7 height 7
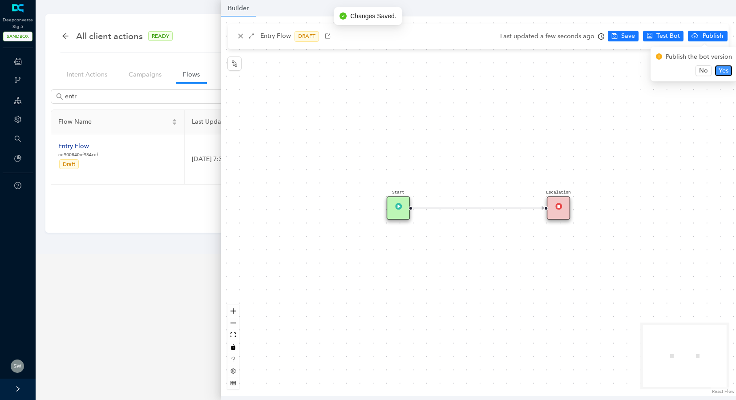
click at [722, 71] on span "Yes" at bounding box center [723, 71] width 10 height 10
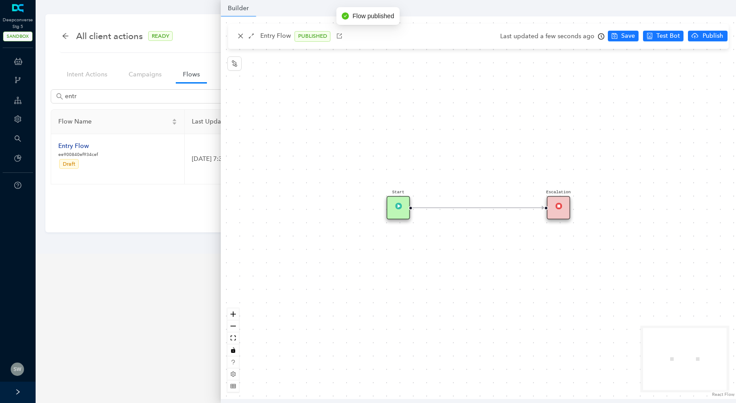
click at [665, 30] on ul "Save Test Bot Publish" at bounding box center [670, 36] width 124 height 13
click at [657, 37] on span "Test Bot" at bounding box center [668, 36] width 24 height 10
click at [551, 199] on div "Escalation" at bounding box center [559, 208] width 24 height 24
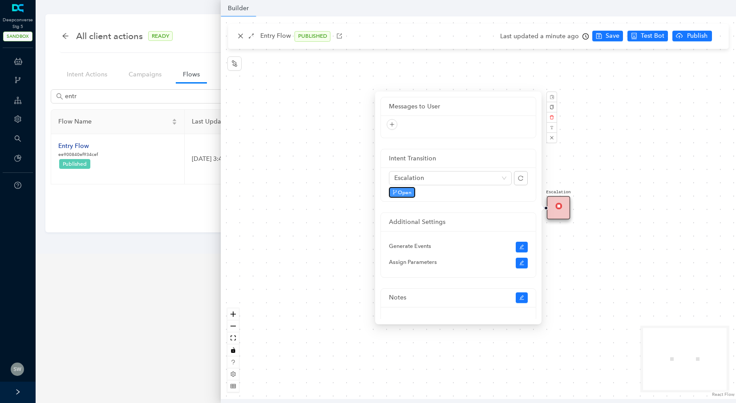
click at [407, 192] on span "Open" at bounding box center [405, 193] width 14 height 8
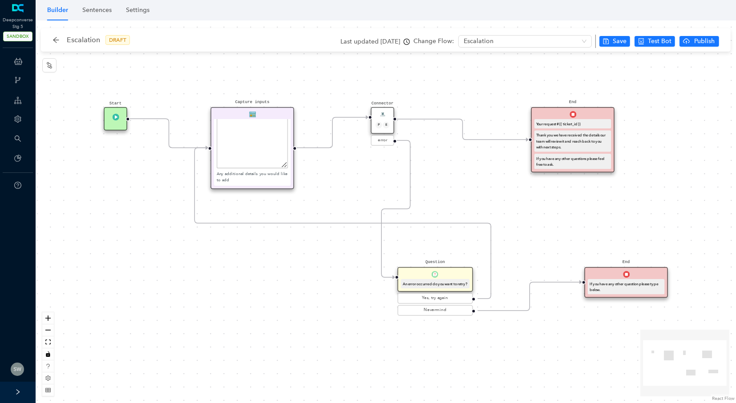
scroll to position [105, 0]
click at [583, 125] on div "Your request # {{ ticket_id }}" at bounding box center [572, 124] width 73 height 6
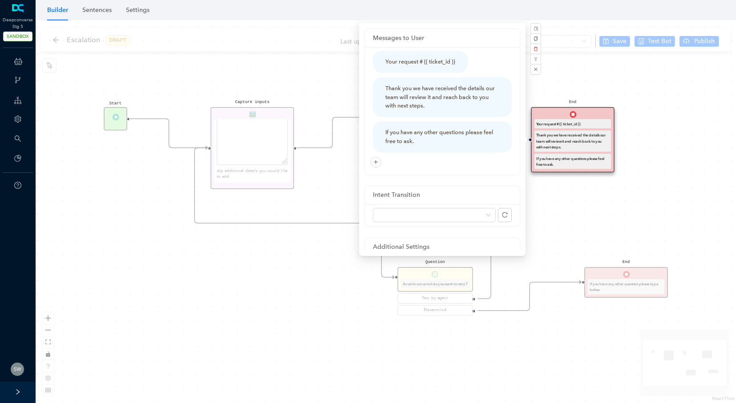
click at [564, 90] on div "Start End If you have any other question please type below. Connector P E error…" at bounding box center [386, 211] width 700 height 383
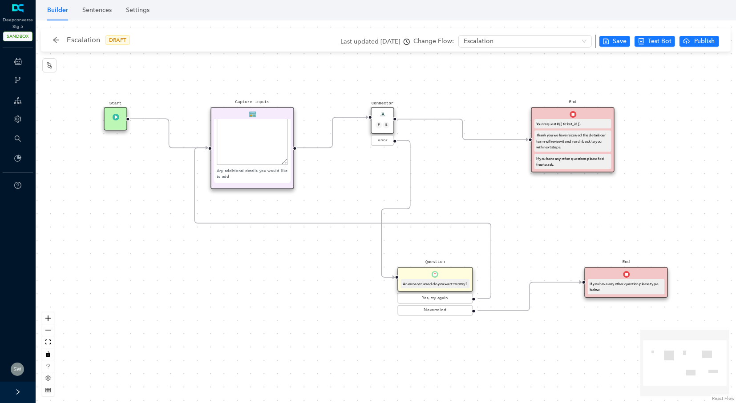
click at [387, 114] on div "Connector P E" at bounding box center [382, 120] width 24 height 27
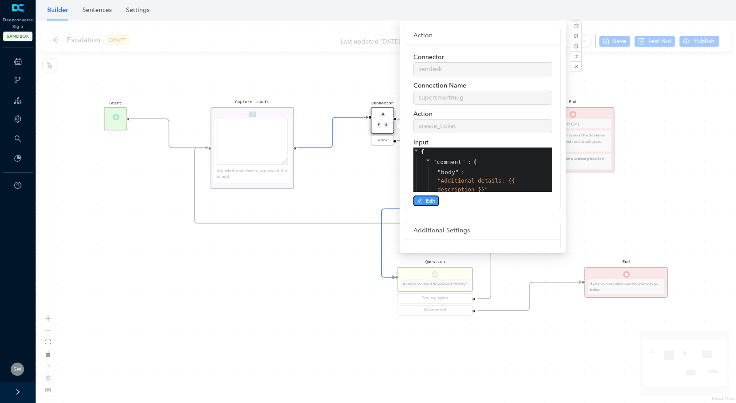
click at [426, 202] on span "Edit" at bounding box center [430, 201] width 9 height 8
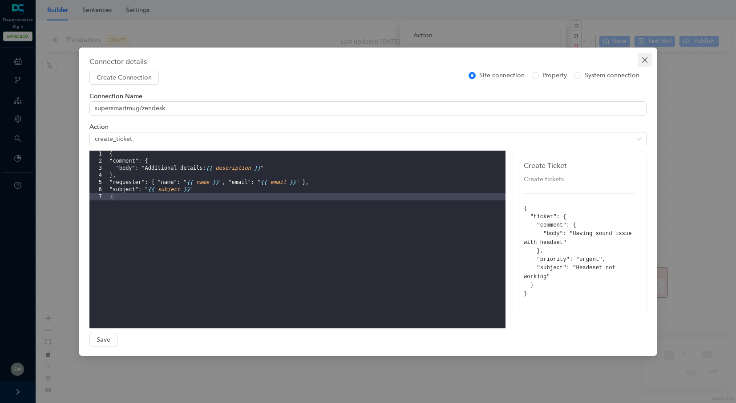
click at [642, 60] on icon "close" at bounding box center [644, 59] width 7 height 7
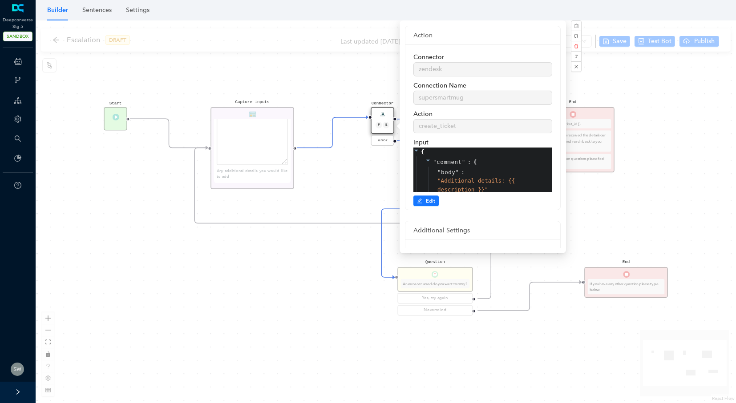
click at [571, 89] on div "Start End If you have any other question please type below. Connector P E error…" at bounding box center [386, 211] width 700 height 383
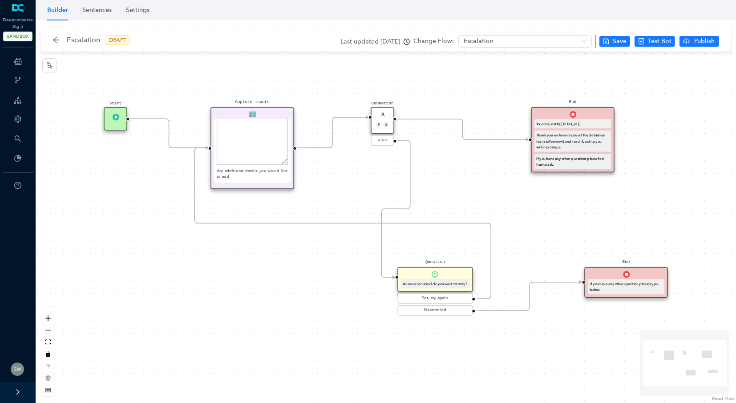
click at [376, 113] on div "Connector P E" at bounding box center [382, 120] width 24 height 27
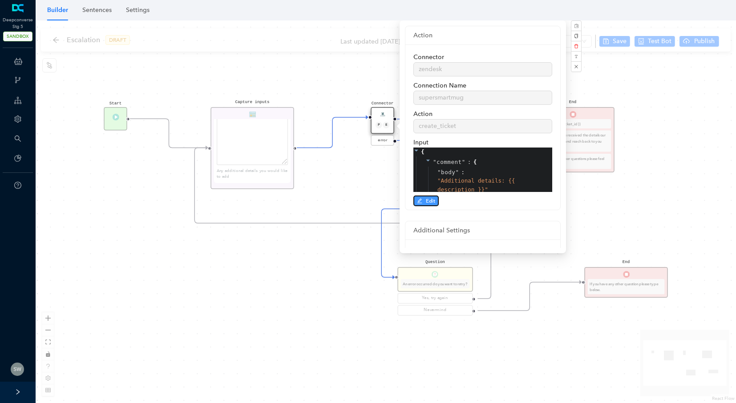
click at [421, 199] on icon "edit" at bounding box center [419, 200] width 5 height 5
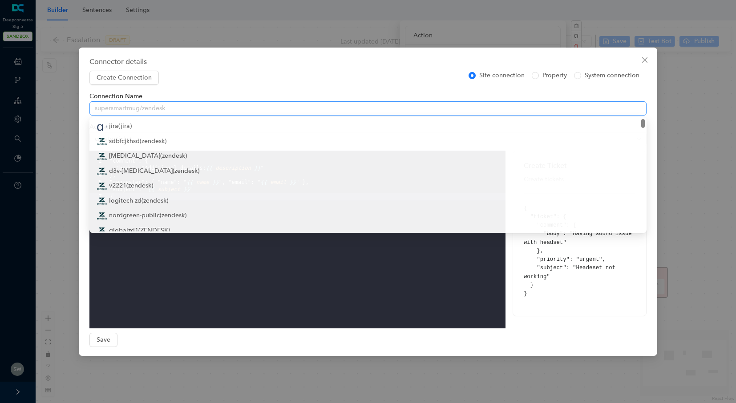
click at [105, 110] on span "supersmartmug/zendesk" at bounding box center [368, 108] width 546 height 13
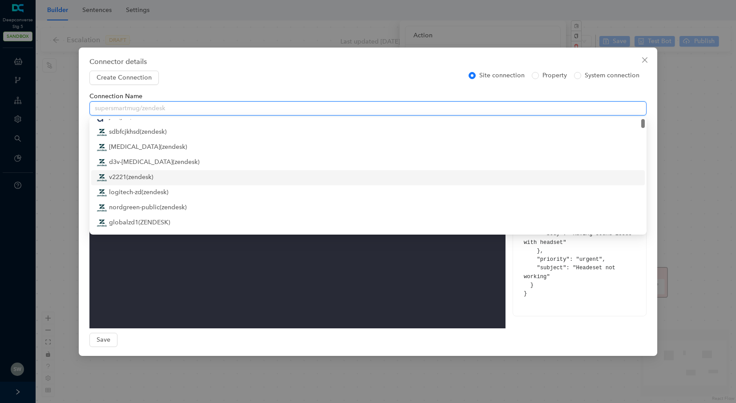
scroll to position [0, 0]
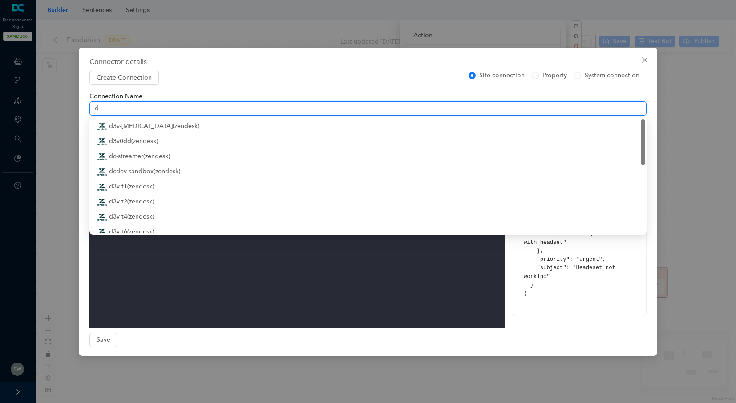
type input "de"
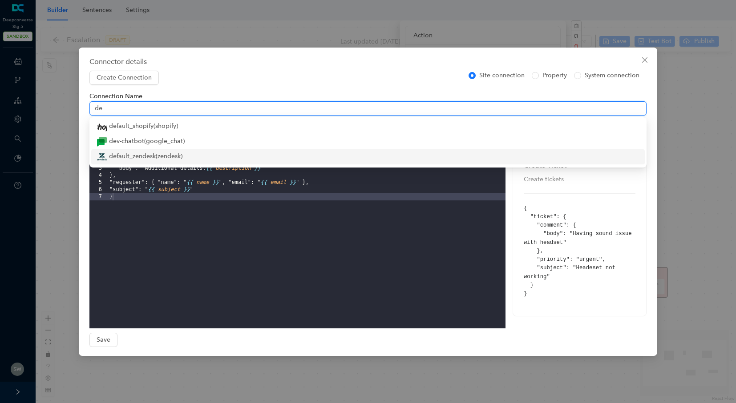
click at [117, 155] on div "default_zendesk ( zendesk )" at bounding box center [368, 157] width 543 height 11
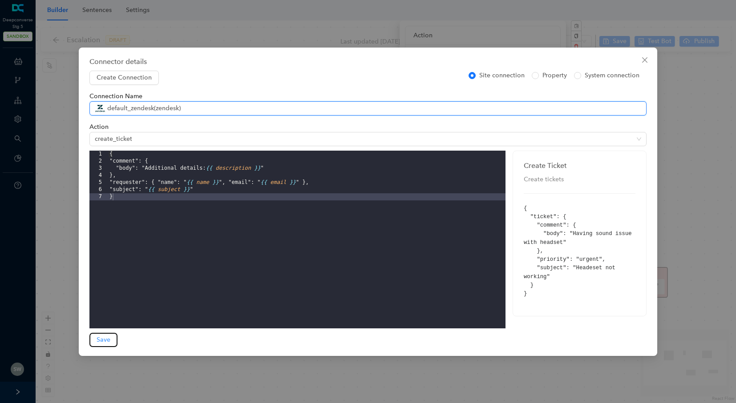
click at [101, 338] on span "Save" at bounding box center [104, 340] width 14 height 10
type input "default_zendesk"
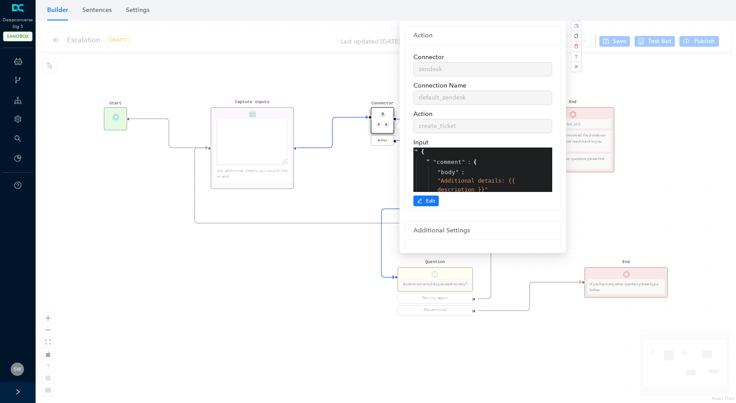
click at [601, 227] on div "Start End If you have any other question please type below. Connector P E error…" at bounding box center [386, 211] width 700 height 383
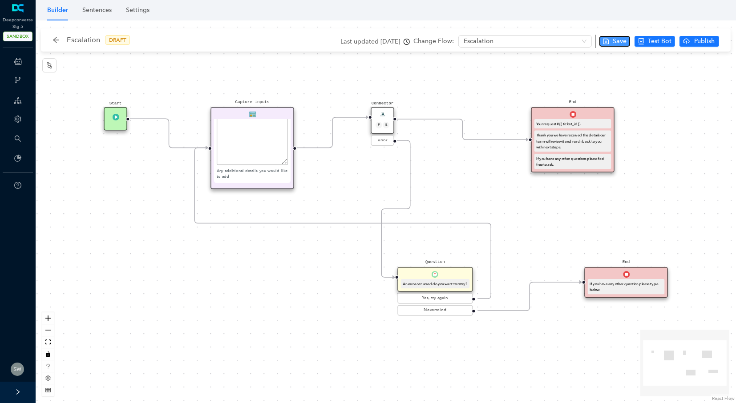
click at [618, 43] on span "Save" at bounding box center [619, 41] width 14 height 10
click at [703, 40] on span "Publish" at bounding box center [704, 41] width 22 height 10
click at [724, 74] on span "Yes" at bounding box center [723, 76] width 10 height 10
click at [506, 76] on div "Start End If you have any other question please type below. Connector P E error…" at bounding box center [386, 211] width 700 height 383
click at [582, 131] on div "Thank you we have received the details our team will review it and reach back t…" at bounding box center [572, 141] width 77 height 21
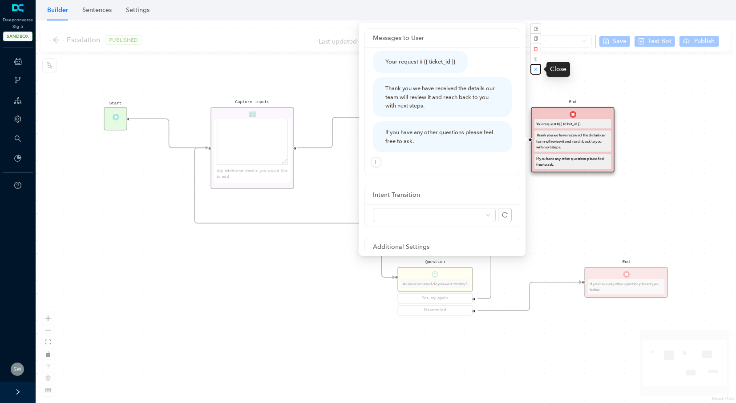
click at [540, 72] on button "button" at bounding box center [535, 69] width 11 height 11
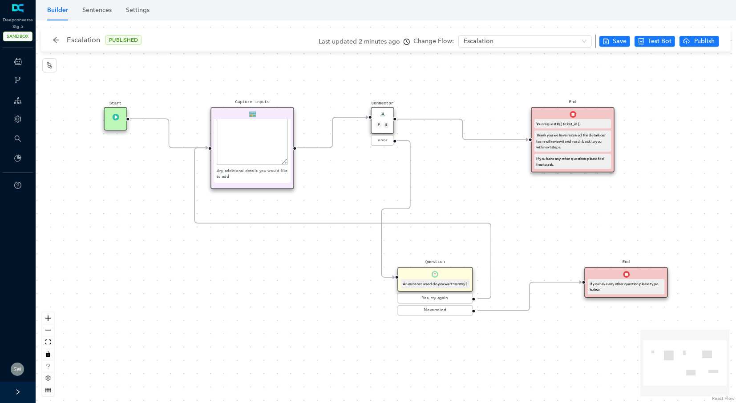
click at [595, 82] on div "Start End If you have any other question please type below. Connector P E error…" at bounding box center [386, 211] width 700 height 383
